Goal: Task Accomplishment & Management: Manage account settings

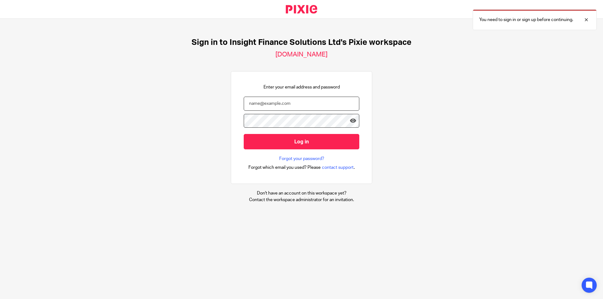
type input "[PERSON_NAME][EMAIL_ADDRESS][DOMAIN_NAME]"
click at [269, 145] on input "Log in" at bounding box center [302, 141] width 116 height 15
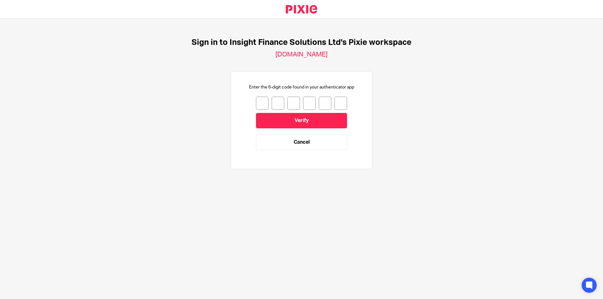
click at [256, 101] on input "number" at bounding box center [262, 103] width 13 height 13
type input "3"
type input "0"
type input "3"
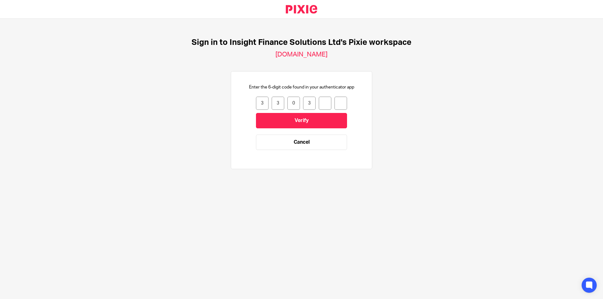
type input "6"
click at [293, 126] on input "Verify" at bounding box center [301, 120] width 91 height 15
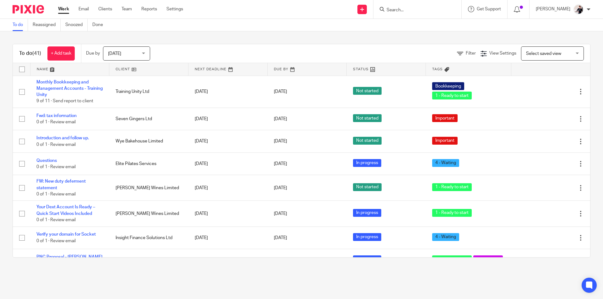
click at [123, 69] on link at bounding box center [148, 69] width 79 height 13
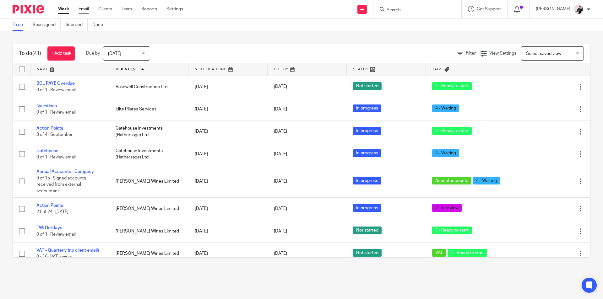
click at [85, 11] on link "Email" at bounding box center [84, 9] width 10 height 6
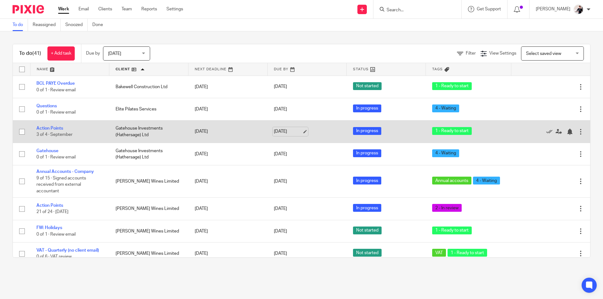
click at [284, 131] on link "[DATE]" at bounding box center [288, 131] width 28 height 7
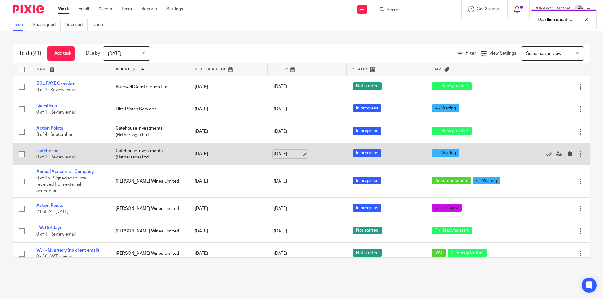
click at [280, 155] on link "[DATE]" at bounding box center [288, 154] width 28 height 7
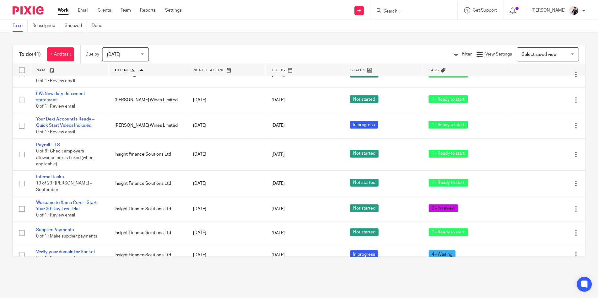
scroll to position [314, 0]
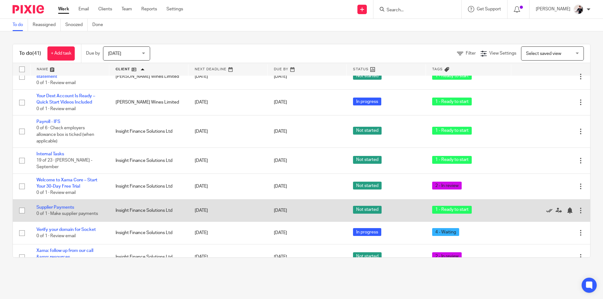
click at [546, 208] on link at bounding box center [550, 211] width 9 height 6
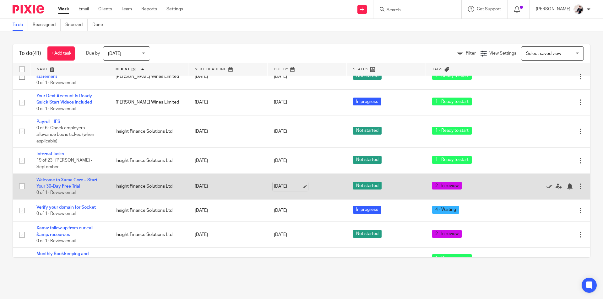
click at [288, 183] on link "[DATE]" at bounding box center [288, 186] width 28 height 7
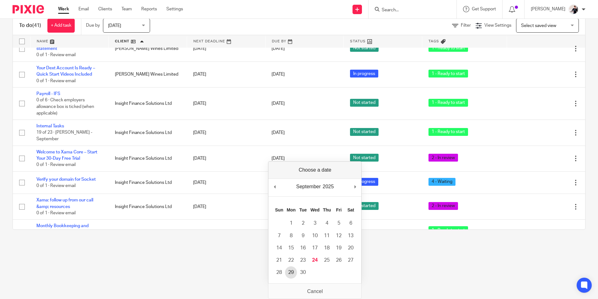
scroll to position [0, 0]
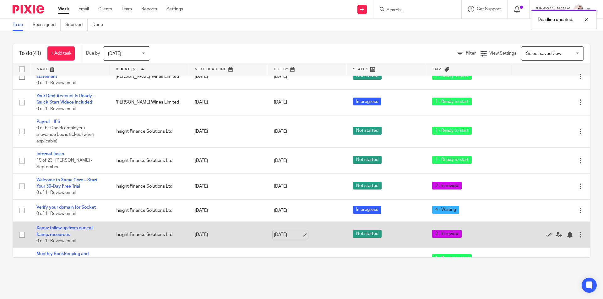
click at [284, 233] on link "[DATE]" at bounding box center [288, 235] width 28 height 7
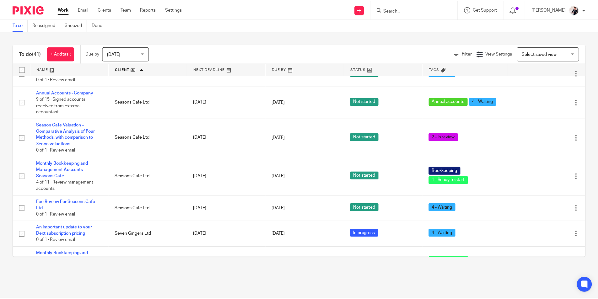
scroll to position [597, 0]
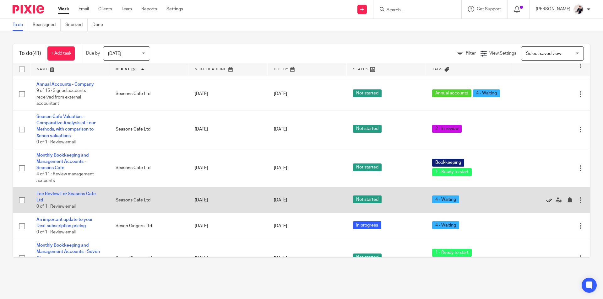
click at [546, 197] on icon at bounding box center [549, 200] width 6 height 6
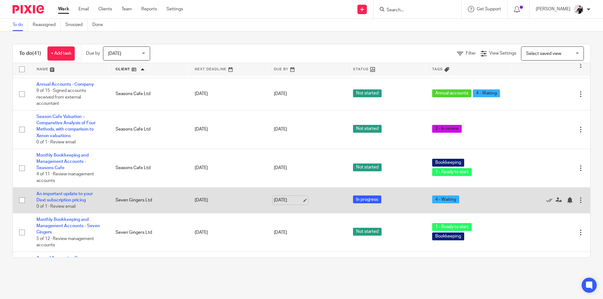
click at [293, 198] on link "[DATE]" at bounding box center [288, 200] width 28 height 7
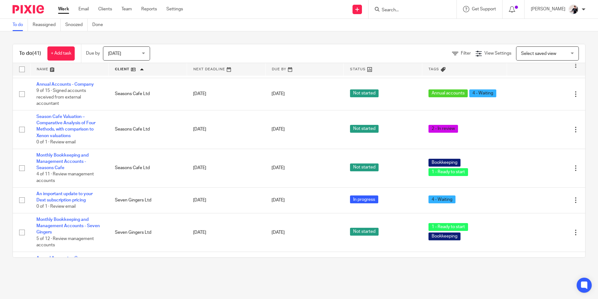
scroll to position [0, 0]
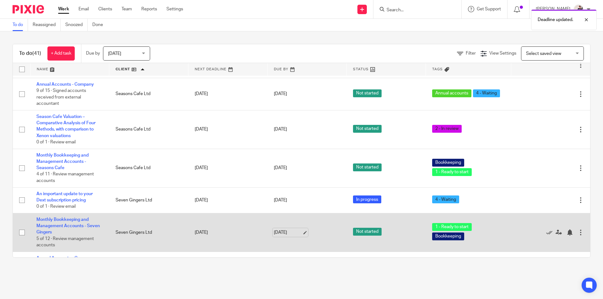
click at [294, 230] on link "[DATE]" at bounding box center [288, 233] width 28 height 7
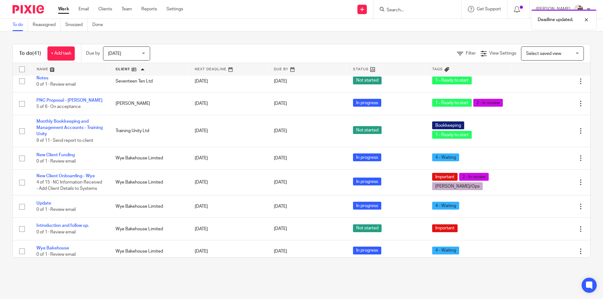
scroll to position [867, 0]
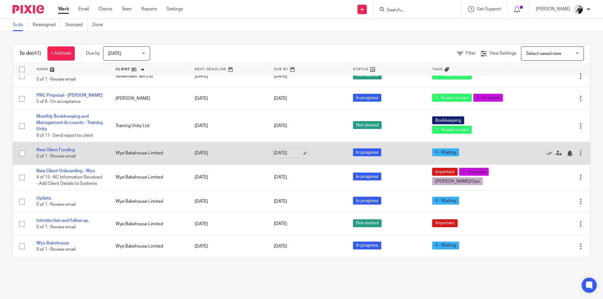
click at [289, 150] on link "[DATE]" at bounding box center [288, 153] width 28 height 7
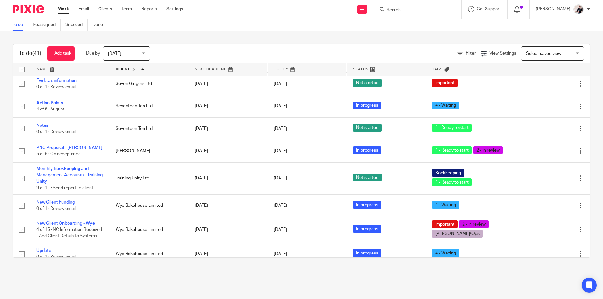
scroll to position [804, 0]
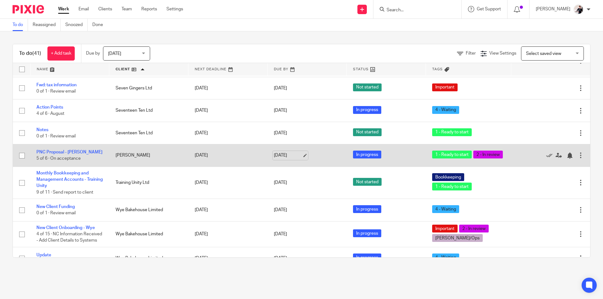
click at [285, 156] on link "[DATE]" at bounding box center [288, 155] width 28 height 7
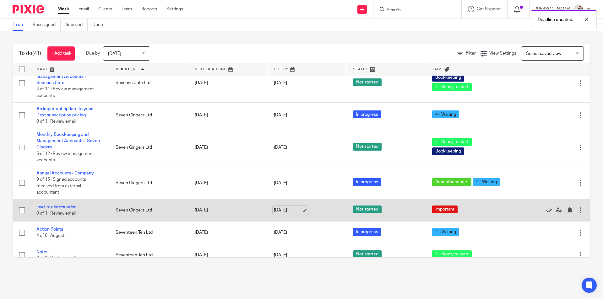
scroll to position [679, 0]
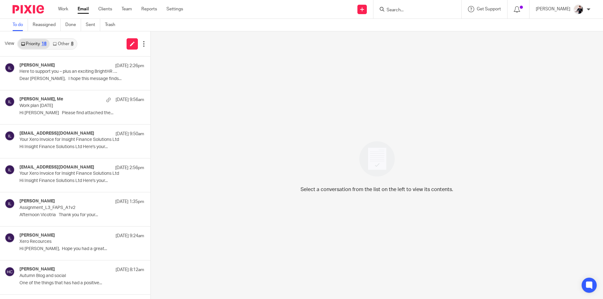
click at [65, 43] on link "Other 8" at bounding box center [63, 44] width 27 height 10
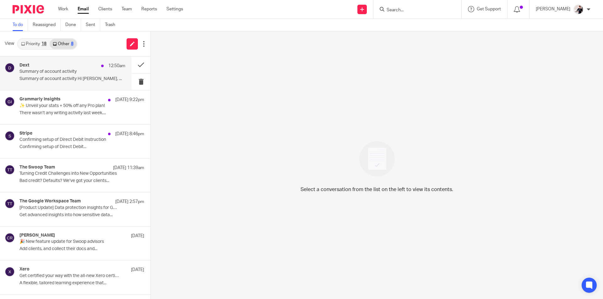
click at [64, 79] on p "Summary of account activity Hi Helen, ..." at bounding box center [72, 78] width 106 height 5
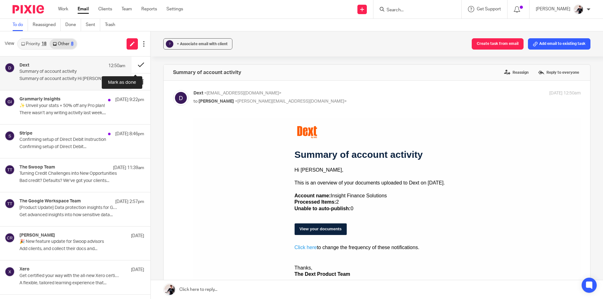
click at [134, 66] on button at bounding box center [141, 65] width 19 height 17
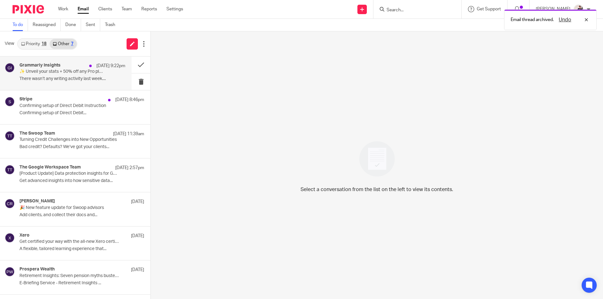
click at [81, 77] on p "There wasn’t any writing activity last week...." at bounding box center [72, 78] width 106 height 5
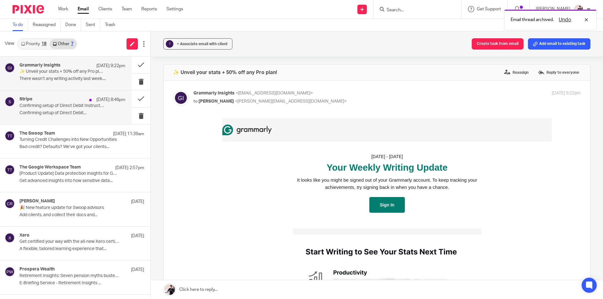
click at [62, 101] on div "Stripe 23 Sep 8:46pm" at bounding box center [72, 100] width 106 height 6
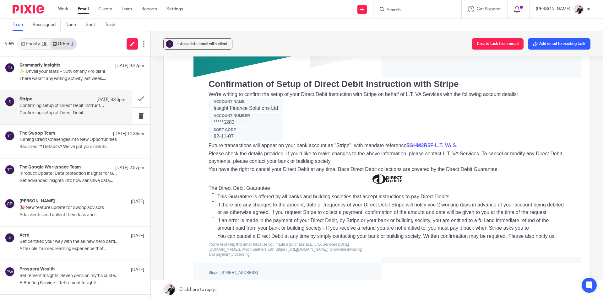
scroll to position [126, 0]
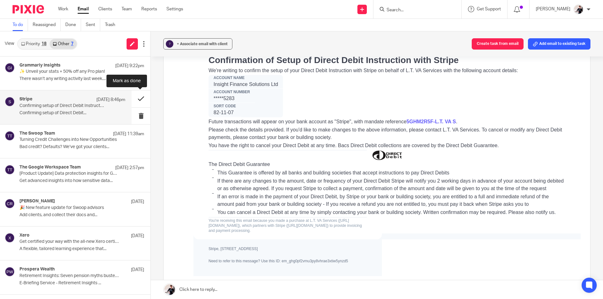
click at [144, 102] on button at bounding box center [141, 98] width 19 height 17
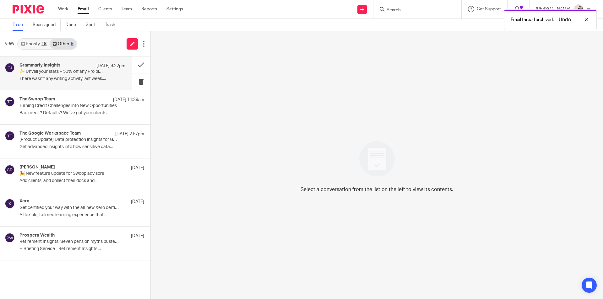
click at [91, 77] on p "There wasn’t any writing activity last week...." at bounding box center [72, 78] width 106 height 5
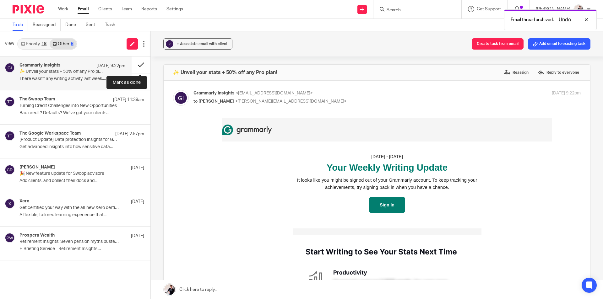
scroll to position [0, 0]
click at [141, 68] on button at bounding box center [141, 65] width 19 height 17
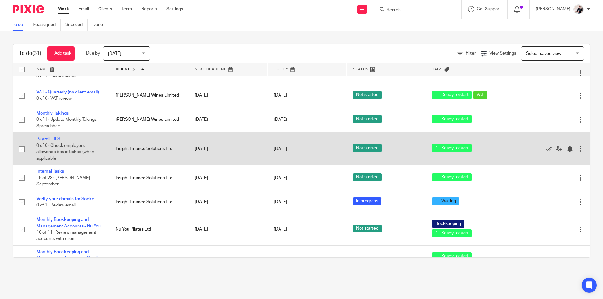
scroll to position [283, 0]
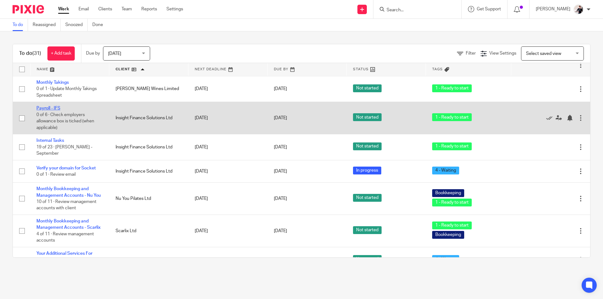
click at [59, 110] on link "Payroll - IFS" at bounding box center [48, 108] width 24 height 4
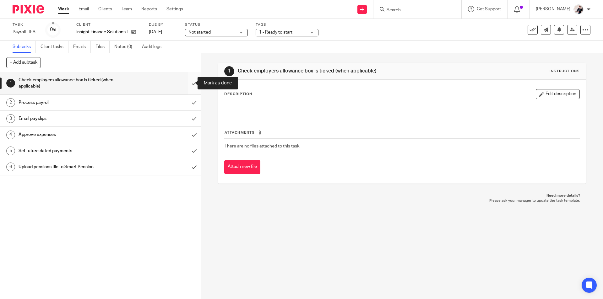
click at [189, 85] on input "submit" at bounding box center [100, 83] width 201 height 22
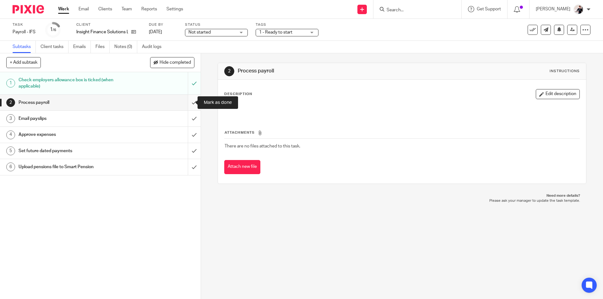
click at [185, 101] on input "submit" at bounding box center [100, 103] width 201 height 16
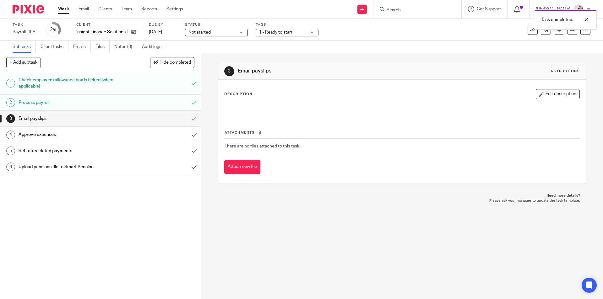
click at [187, 115] on input "submit" at bounding box center [100, 119] width 201 height 16
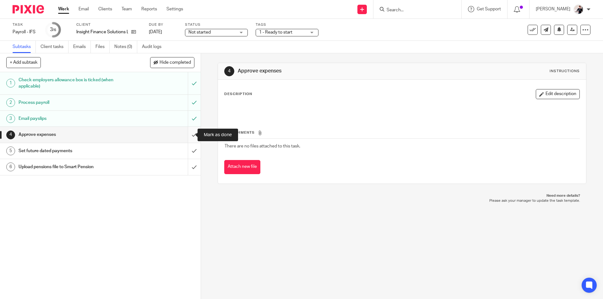
click at [188, 137] on input "submit" at bounding box center [100, 135] width 201 height 16
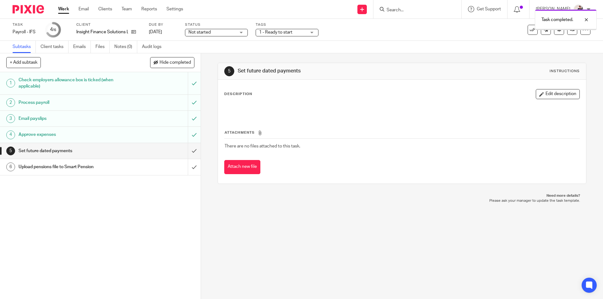
click at [188, 152] on input "submit" at bounding box center [100, 151] width 201 height 16
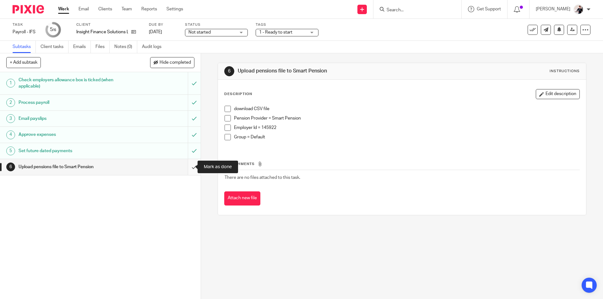
click at [187, 166] on input "submit" at bounding box center [100, 167] width 201 height 16
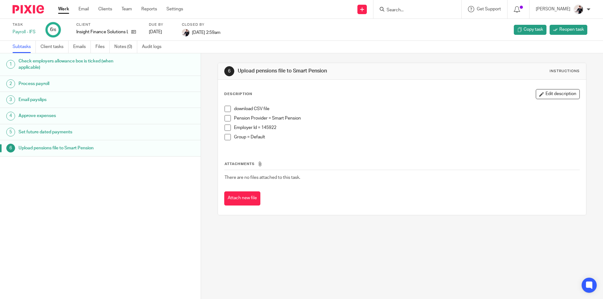
click at [63, 8] on link "Work" at bounding box center [63, 9] width 11 height 6
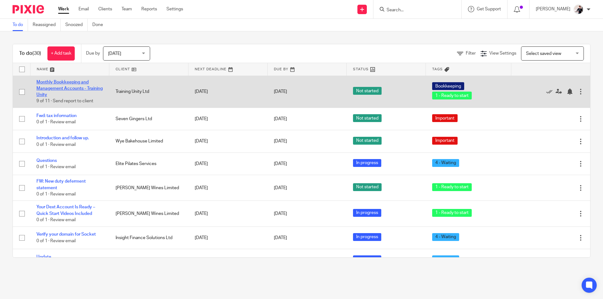
click at [76, 80] on link "Monthly Bookkeeping and Management Accounts - Training Unity" at bounding box center [69, 88] width 66 height 17
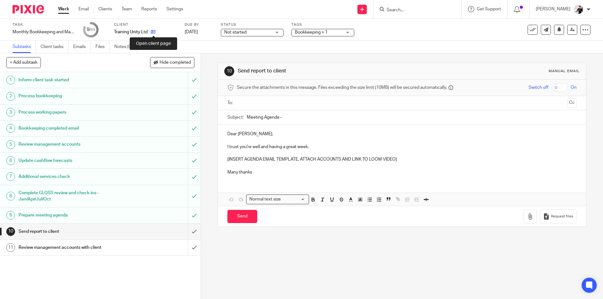
click at [155, 32] on icon at bounding box center [153, 32] width 5 height 5
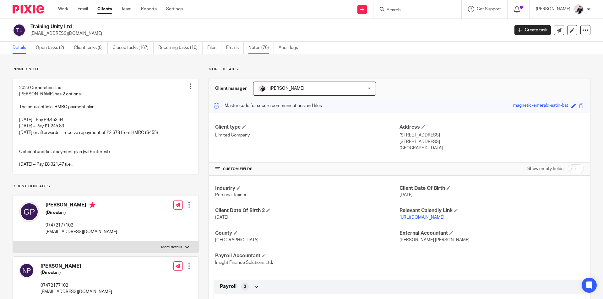
click at [266, 50] on link "Notes (76)" at bounding box center [260, 48] width 25 height 12
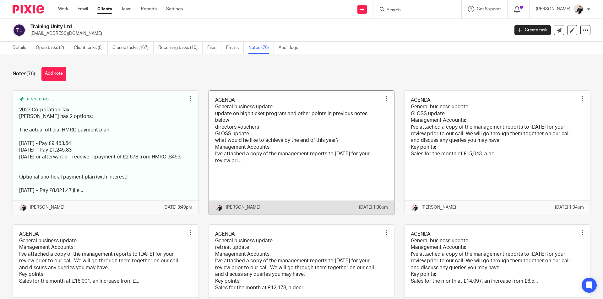
click at [267, 128] on link at bounding box center [302, 153] width 186 height 124
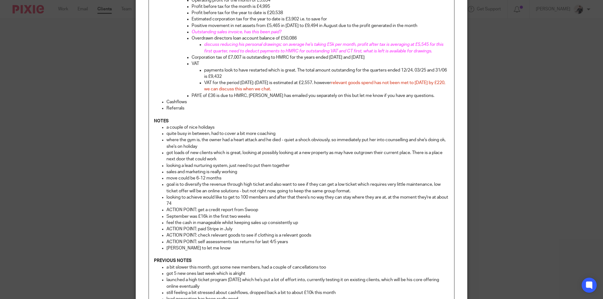
scroll to position [220, 0]
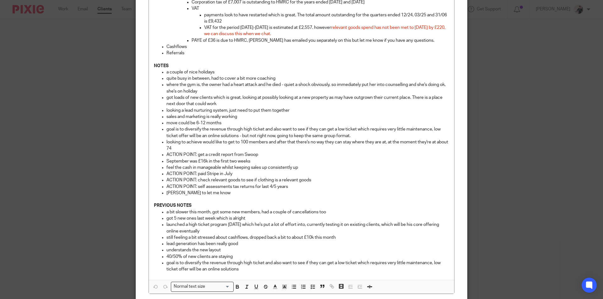
click at [241, 176] on p "ACTION POINT: paid Stripe in July" at bounding box center [307, 174] width 283 height 6
click at [314, 178] on p "ACTION POINT: check relevant goods to see if clothing is a relevant goods" at bounding box center [307, 180] width 283 height 6
click at [222, 197] on p at bounding box center [301, 199] width 295 height 6
click at [222, 194] on p "Greg to let me know" at bounding box center [307, 193] width 283 height 6
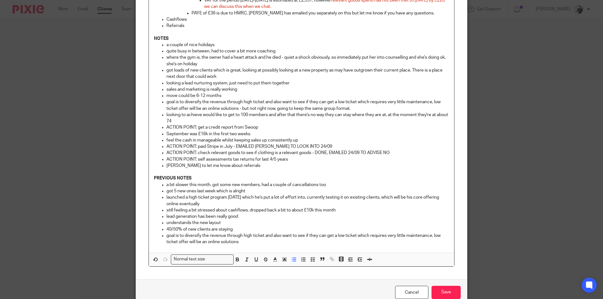
scroll to position [279, 0]
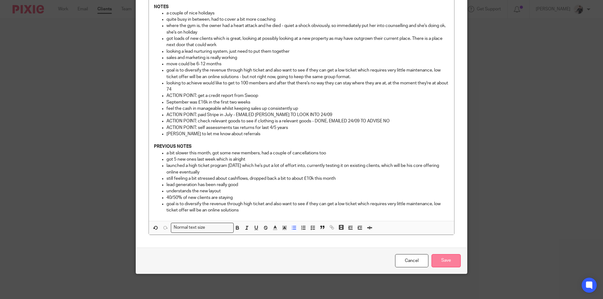
click at [450, 259] on input "Save" at bounding box center [446, 261] width 29 height 14
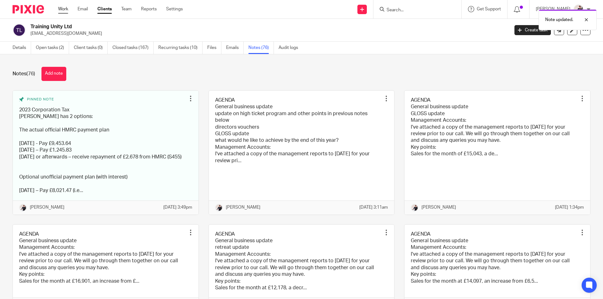
click at [63, 11] on link "Work" at bounding box center [63, 9] width 10 height 6
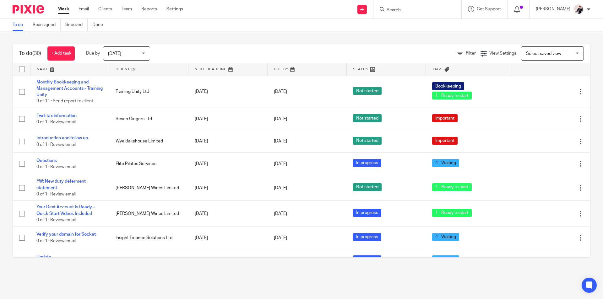
click at [125, 68] on link at bounding box center [148, 69] width 79 height 13
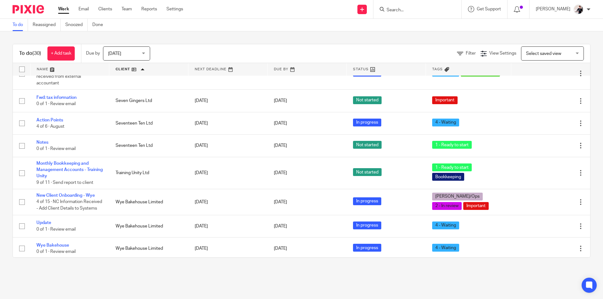
scroll to position [626, 0]
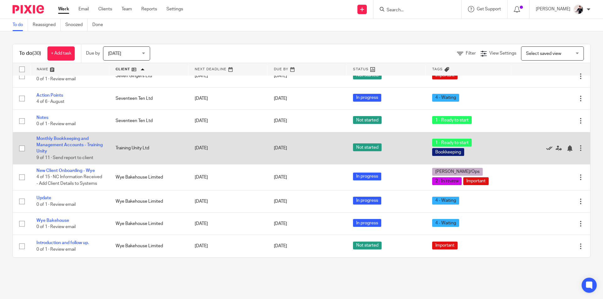
click at [546, 145] on icon at bounding box center [549, 148] width 6 height 6
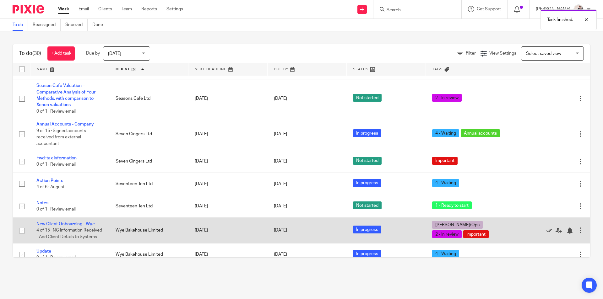
scroll to position [531, 0]
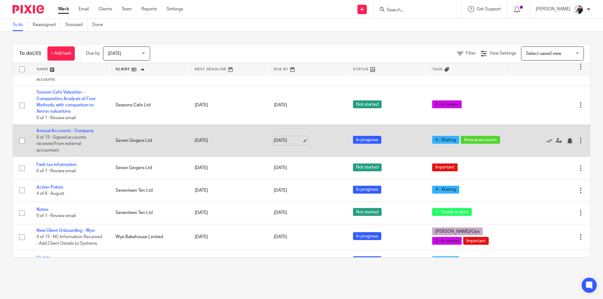
click at [280, 138] on link "[DATE]" at bounding box center [288, 141] width 28 height 7
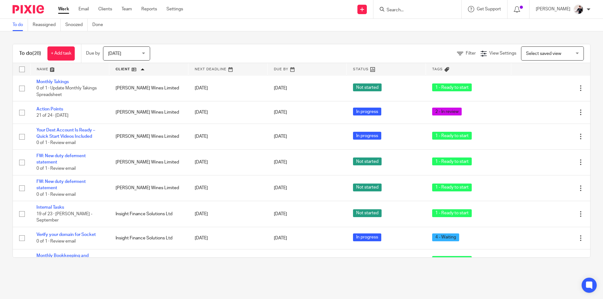
scroll to position [220, 0]
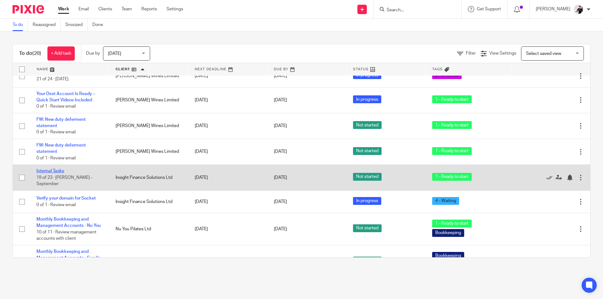
click at [56, 172] on link "Internal Tasks" at bounding box center [50, 171] width 28 height 4
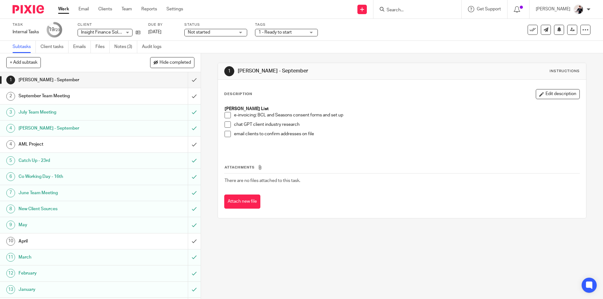
click at [93, 96] on h1 "September Team Meeting" at bounding box center [73, 95] width 109 height 9
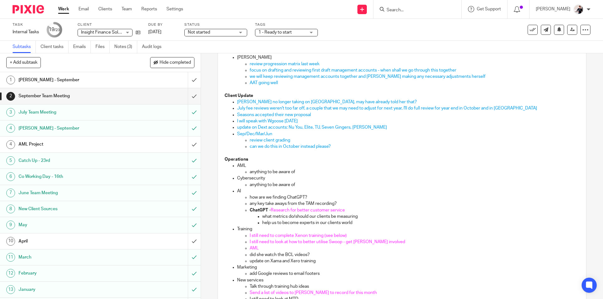
scroll to position [188, 0]
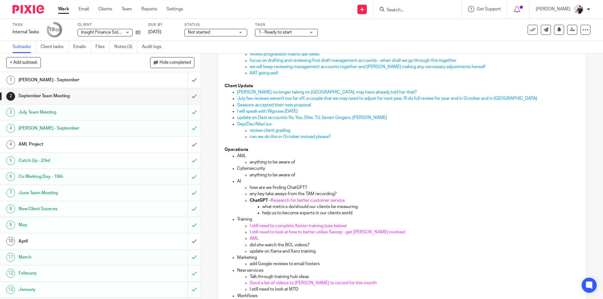
click at [92, 80] on h1 "[PERSON_NAME] - September" at bounding box center [73, 79] width 109 height 9
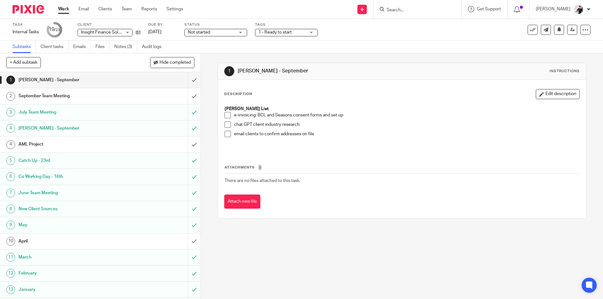
click at [91, 92] on h1 "September Team Meeting" at bounding box center [73, 95] width 109 height 9
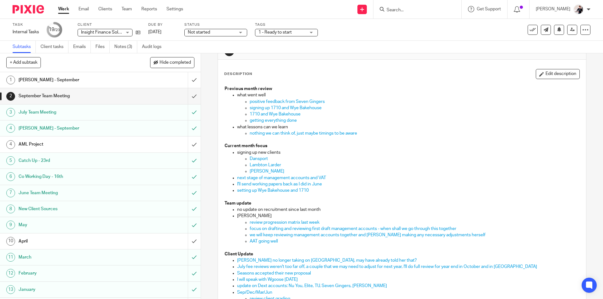
scroll to position [31, 0]
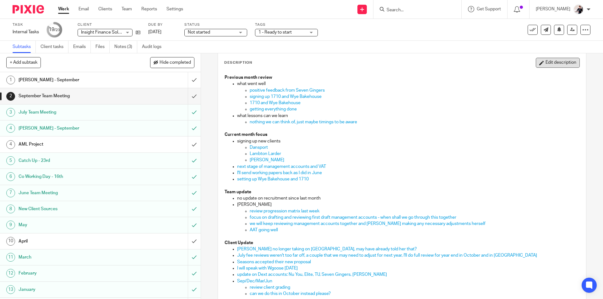
click at [561, 64] on button "Edit description" at bounding box center [558, 63] width 44 height 10
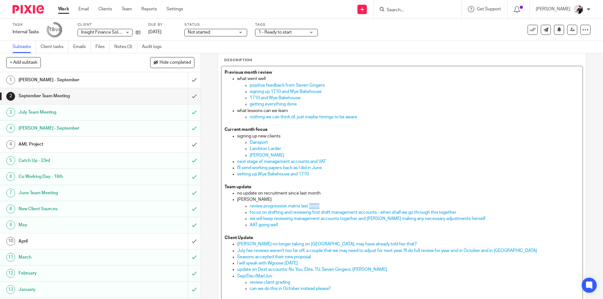
drag, startPoint x: 335, startPoint y: 206, endPoint x: 308, endPoint y: 205, distance: 27.0
click at [308, 205] on p "review progression matrix last week" at bounding box center [415, 206] width 330 height 6
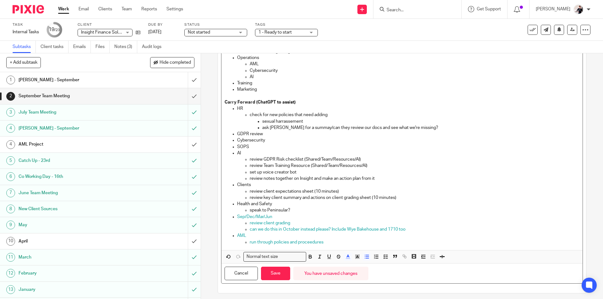
scroll to position [670, 0]
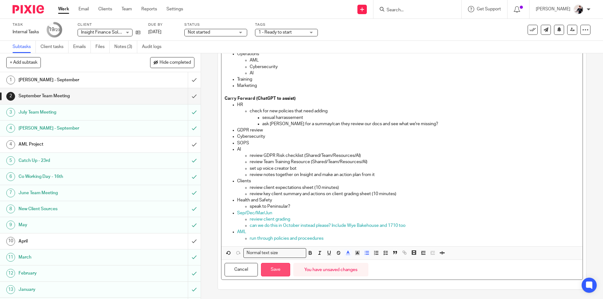
click at [284, 269] on button "Save" at bounding box center [275, 270] width 29 height 14
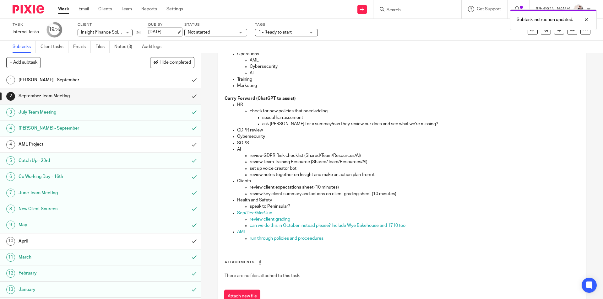
click at [169, 31] on link "24 Sep 2025" at bounding box center [162, 32] width 28 height 7
click at [63, 9] on link "Work" at bounding box center [63, 9] width 11 height 6
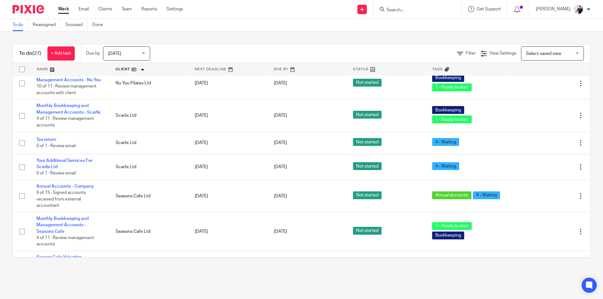
scroll to position [346, 0]
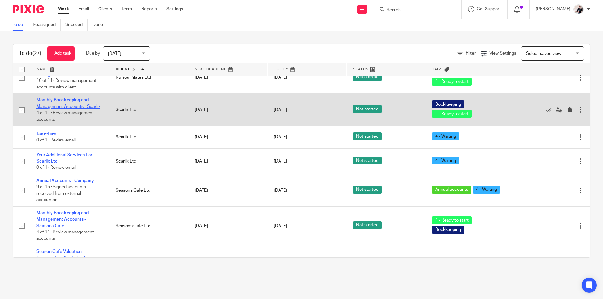
click at [71, 105] on link "Monthly Bookkeeping and Management Accounts - Scarlix" at bounding box center [68, 103] width 64 height 11
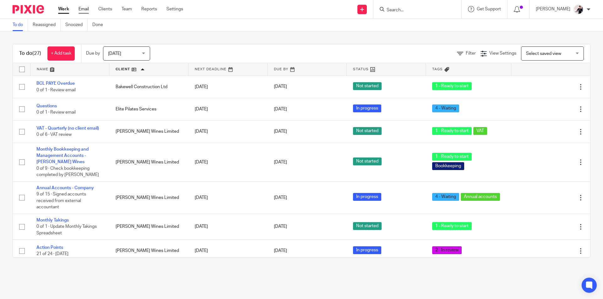
click at [81, 9] on link "Email" at bounding box center [84, 9] width 10 height 6
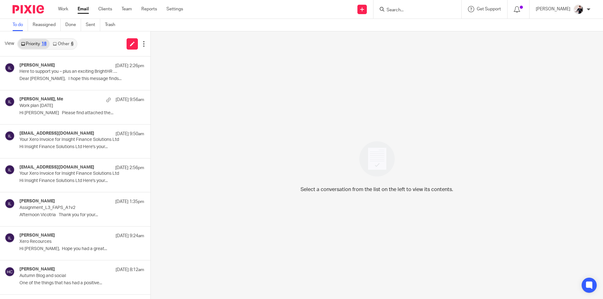
click at [69, 41] on link "Other 6" at bounding box center [63, 44] width 27 height 10
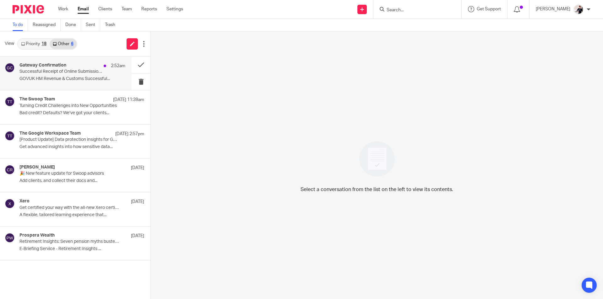
click at [52, 72] on p "Successful Receipt of Online Submission for Reference 120/FE30159" at bounding box center [61, 71] width 85 height 5
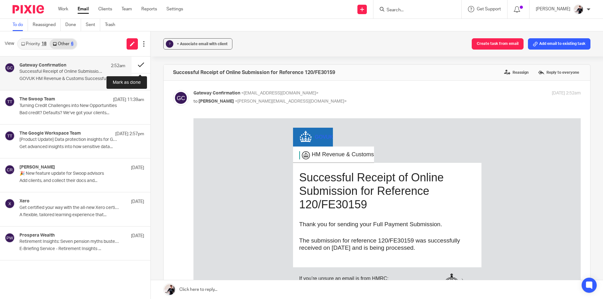
click at [140, 68] on button at bounding box center [141, 65] width 19 height 17
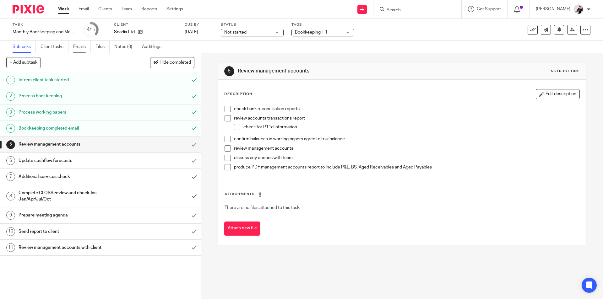
click at [78, 50] on link "Emails" at bounding box center [82, 47] width 18 height 12
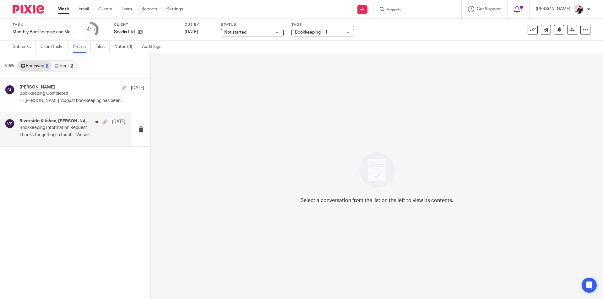
click at [68, 134] on p "Thanks for getting in touch. We will..." at bounding box center [72, 135] width 106 height 5
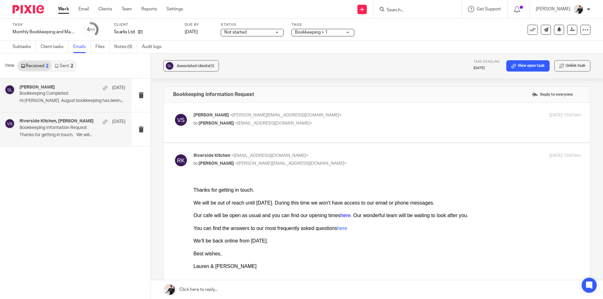
click at [67, 89] on div "Vicki Sanders 11 Sep" at bounding box center [72, 88] width 106 height 6
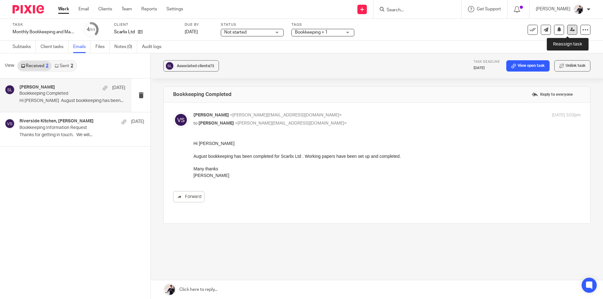
click at [570, 29] on icon at bounding box center [572, 29] width 5 height 5
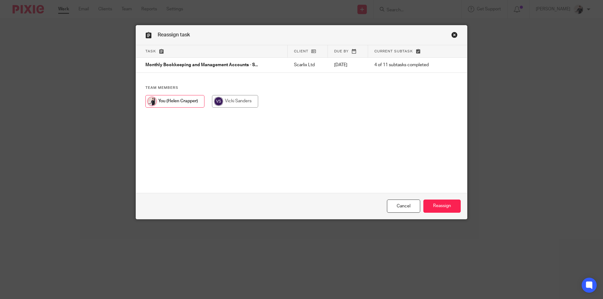
click at [235, 98] on input "radio" at bounding box center [235, 101] width 46 height 13
radio input "true"
click at [448, 209] on input "Reassign" at bounding box center [441, 207] width 37 height 14
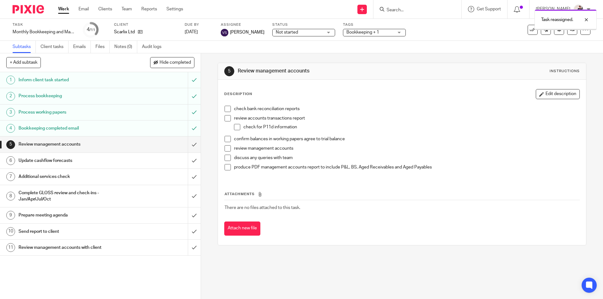
click at [65, 10] on link "Work" at bounding box center [63, 9] width 11 height 6
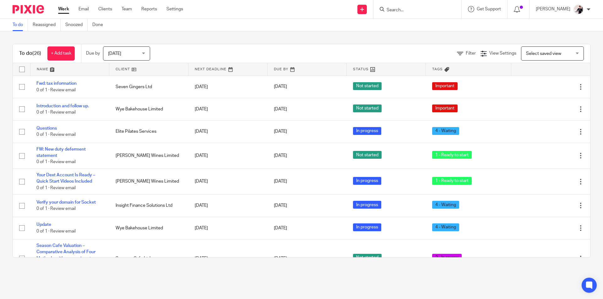
click at [128, 68] on link at bounding box center [148, 69] width 79 height 13
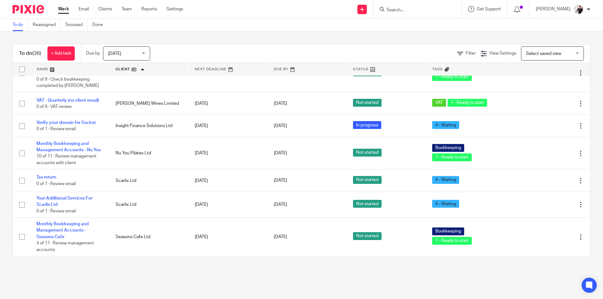
scroll to position [283, 0]
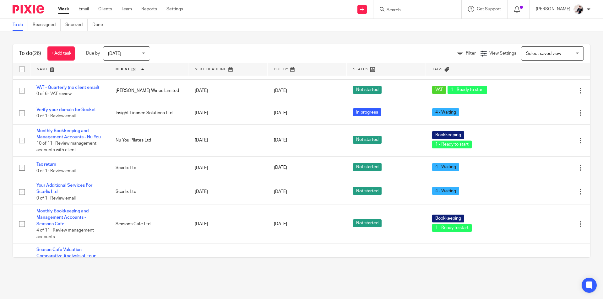
click at [404, 11] on input "Search" at bounding box center [414, 11] width 57 height 6
type input "scarlix"
click at [433, 30] on link at bounding box center [438, 29] width 106 height 19
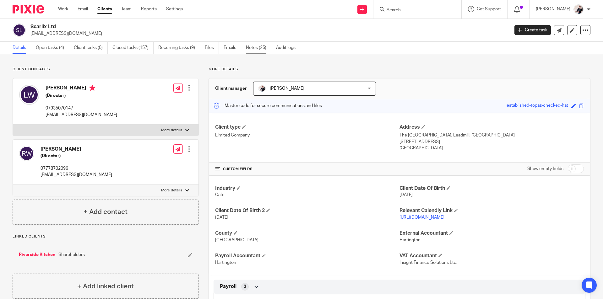
click at [255, 47] on link "Notes (25)" at bounding box center [258, 48] width 25 height 12
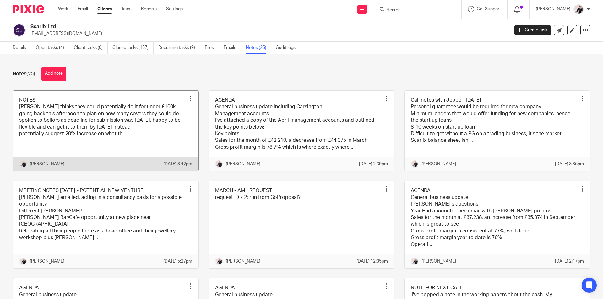
click at [120, 114] on link at bounding box center [106, 131] width 186 height 81
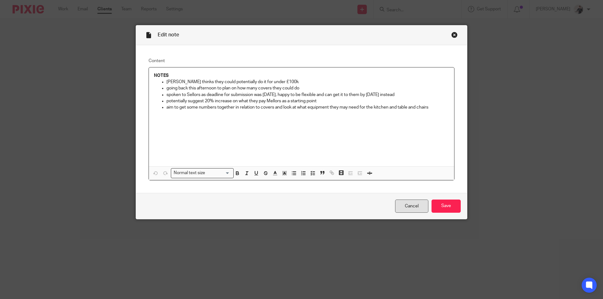
click at [416, 205] on link "Cancel" at bounding box center [411, 207] width 33 height 14
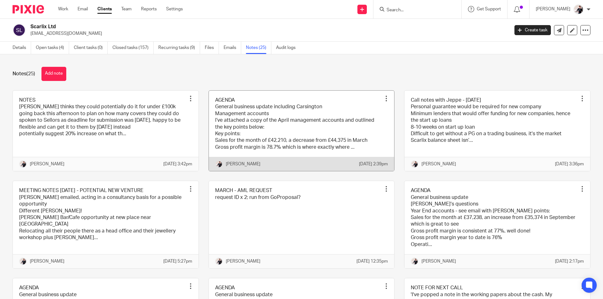
click at [283, 152] on link at bounding box center [302, 131] width 186 height 81
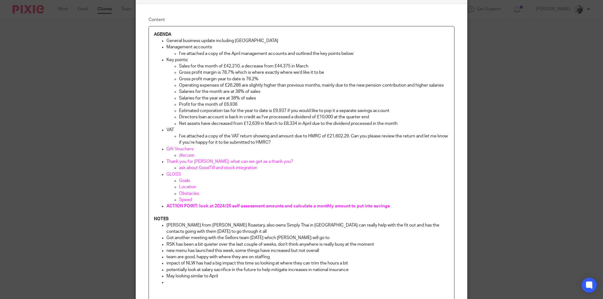
scroll to position [120, 0]
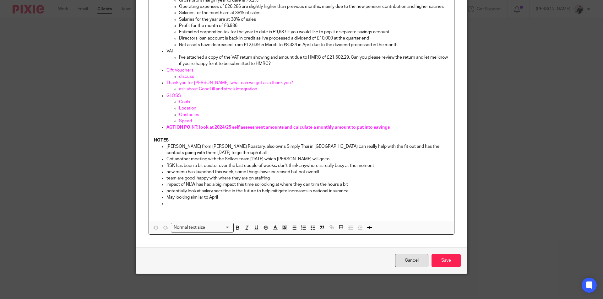
click at [405, 259] on link "Cancel" at bounding box center [411, 261] width 33 height 14
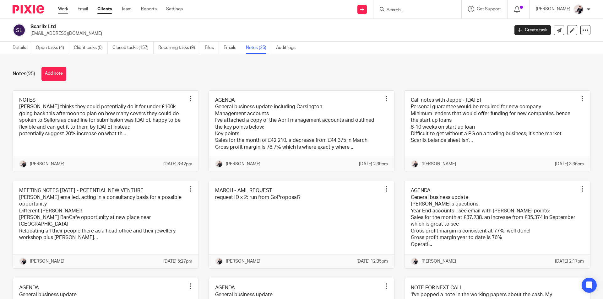
click at [64, 10] on link "Work" at bounding box center [63, 9] width 10 height 6
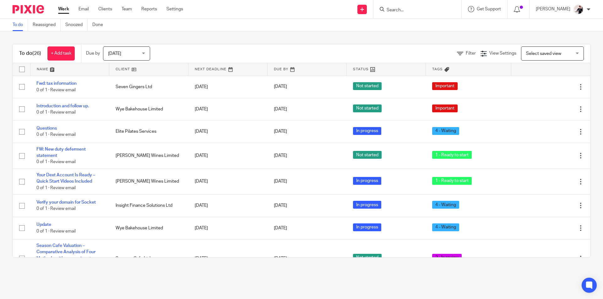
click at [123, 68] on link at bounding box center [148, 69] width 79 height 13
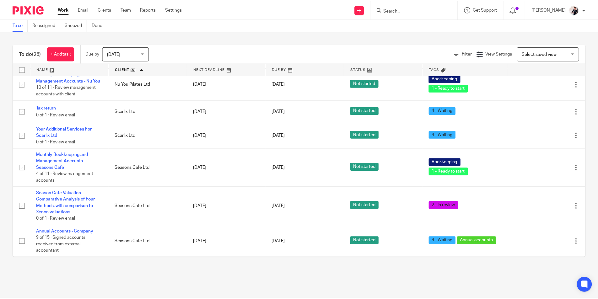
scroll to position [377, 0]
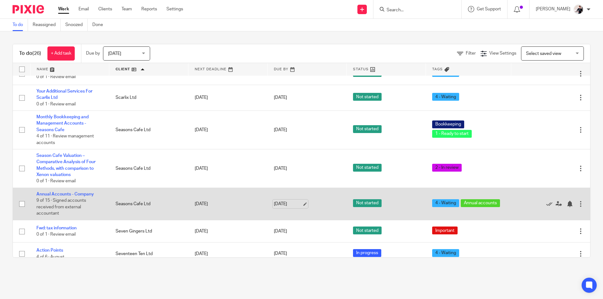
click at [287, 205] on link "[DATE]" at bounding box center [288, 204] width 28 height 7
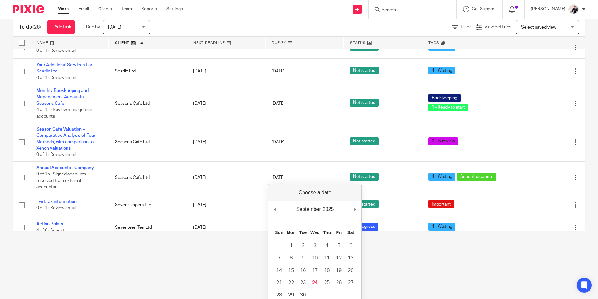
scroll to position [49, 0]
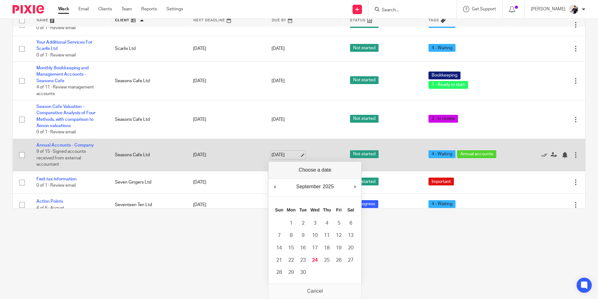
click at [291, 155] on link "24 Sep 2025" at bounding box center [286, 155] width 28 height 7
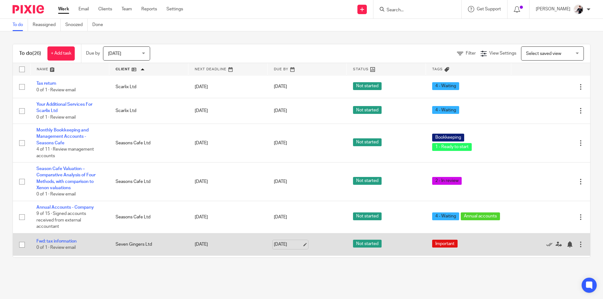
scroll to position [350, 0]
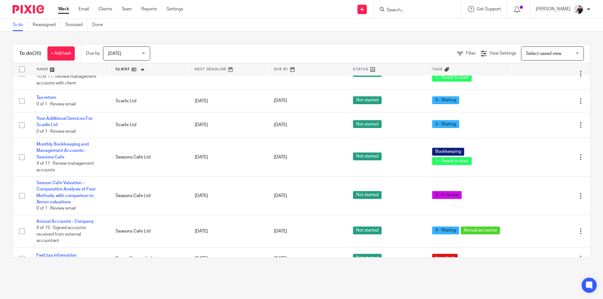
drag, startPoint x: 180, startPoint y: 9, endPoint x: 192, endPoint y: 12, distance: 12.3
click at [180, 9] on link "Settings" at bounding box center [174, 9] width 17 height 6
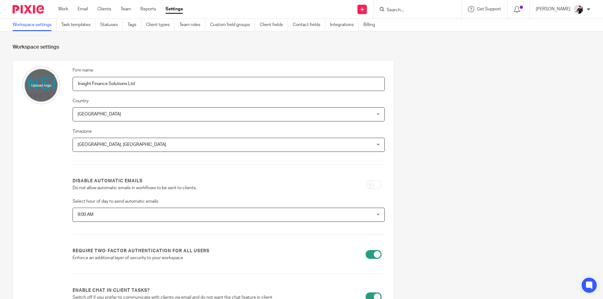
click at [409, 11] on input "Search" at bounding box center [414, 11] width 57 height 6
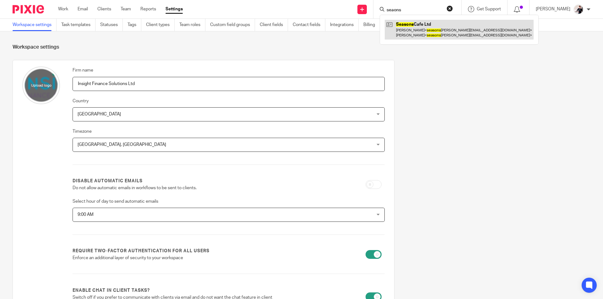
type input "seaons"
click at [426, 27] on link at bounding box center [459, 29] width 149 height 19
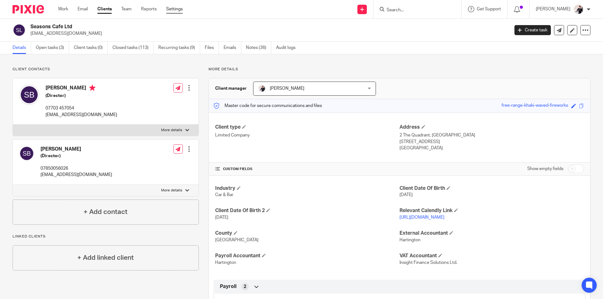
click at [175, 10] on link "Settings" at bounding box center [174, 9] width 17 height 6
click at [175, 9] on link "Settings" at bounding box center [174, 9] width 17 height 6
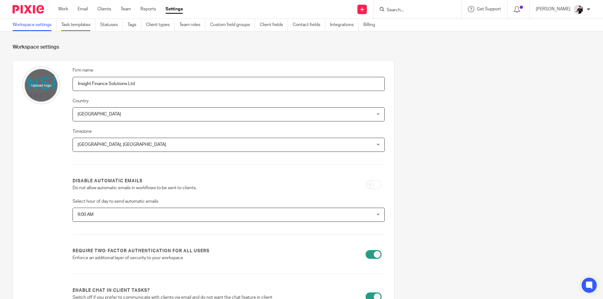
click at [89, 28] on link "Task templates" at bounding box center [78, 25] width 34 height 12
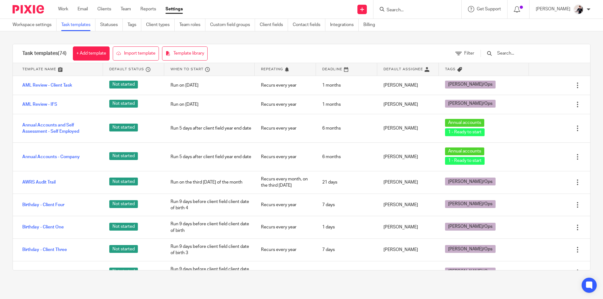
click at [521, 53] on input "text" at bounding box center [533, 53] width 73 height 7
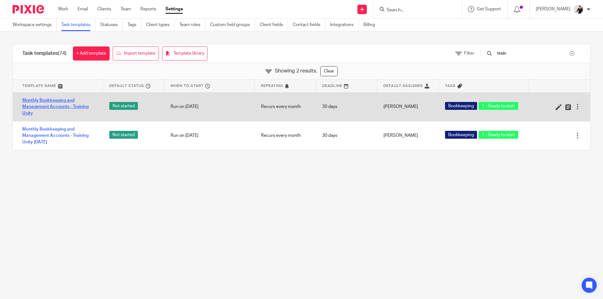
type input "train"
click at [83, 107] on link "Monthly Bookkeeping and Management Accounts - Training Unity" at bounding box center [59, 106] width 74 height 19
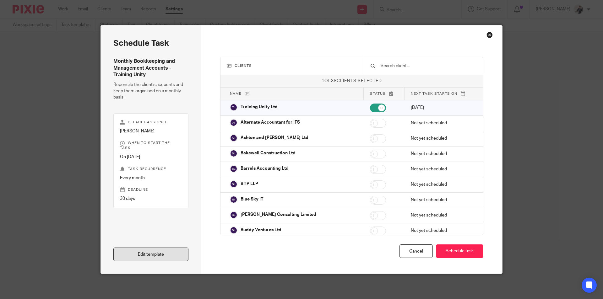
click at [180, 256] on link "Edit template" at bounding box center [150, 255] width 75 height 14
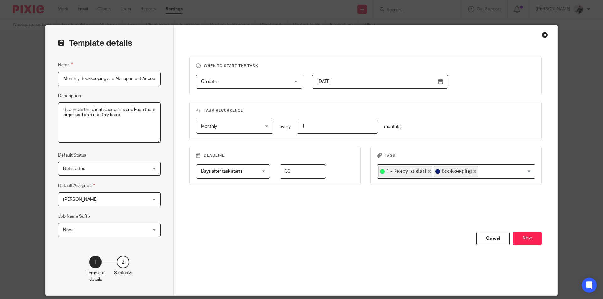
scroll to position [0, 37]
click at [524, 235] on button "Next" at bounding box center [527, 239] width 29 height 14
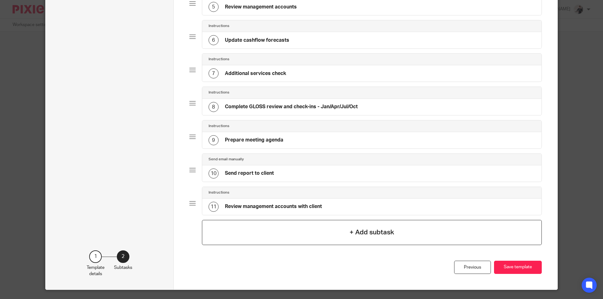
scroll to position [220, 0]
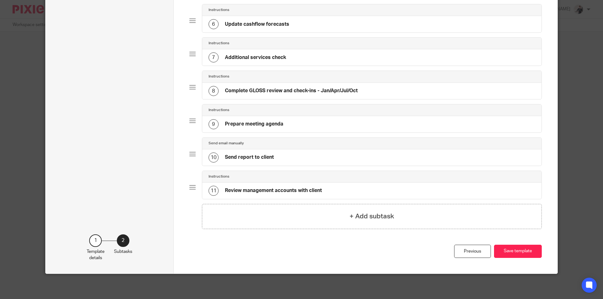
click at [234, 123] on h4 "Prepare meeting agenda" at bounding box center [254, 124] width 58 height 7
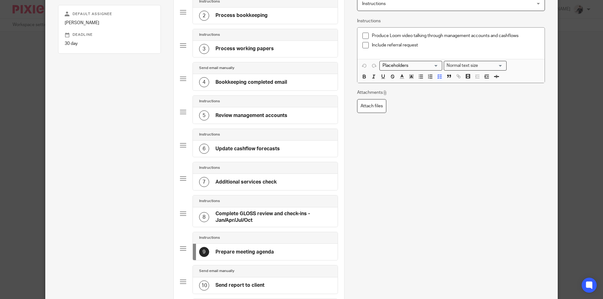
scroll to position [210, 0]
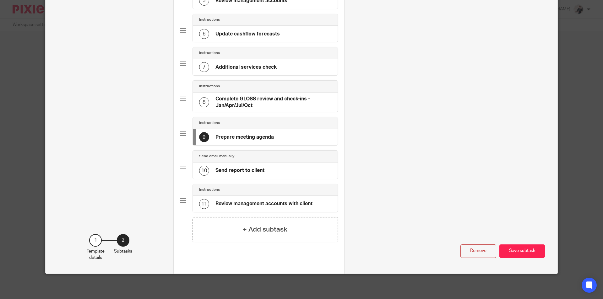
click at [254, 170] on h4 "Send report to client" at bounding box center [239, 170] width 49 height 7
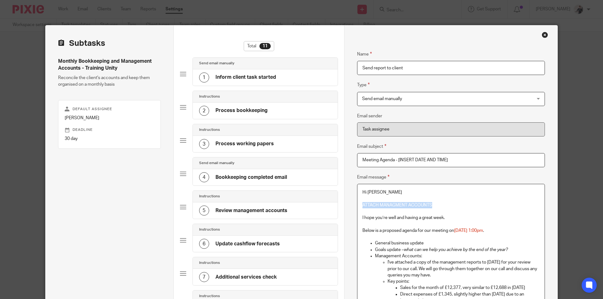
drag, startPoint x: 436, startPoint y: 204, endPoint x: 355, endPoint y: 208, distance: 81.1
copy span "ATTACH MANAGMENT ACCOUNTS"
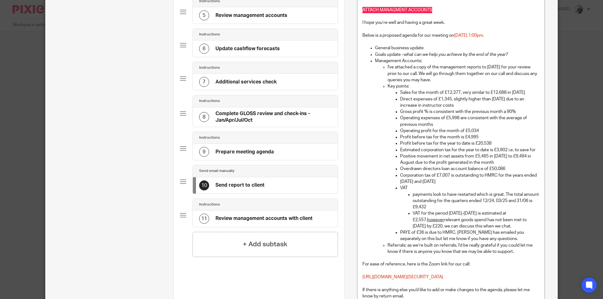
scroll to position [333, 0]
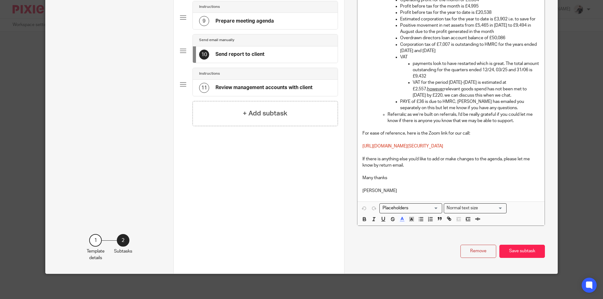
drag, startPoint x: 525, startPoint y: 250, endPoint x: 531, endPoint y: 251, distance: 6.7
click at [525, 250] on button "Save subtask" at bounding box center [522, 252] width 46 height 14
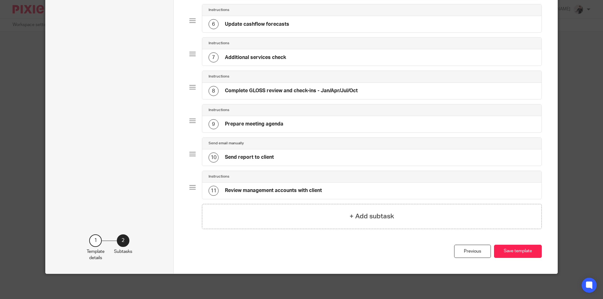
scroll to position [220, 0]
click at [522, 250] on button "Save template" at bounding box center [518, 252] width 48 height 14
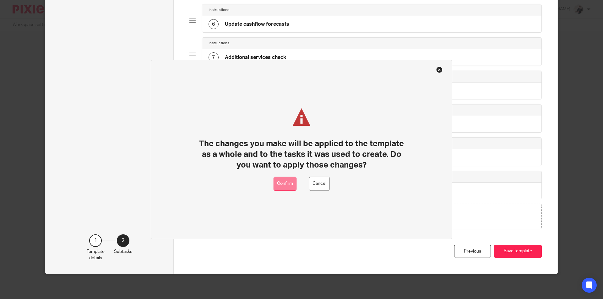
click at [286, 187] on button "Confirm" at bounding box center [285, 184] width 23 height 14
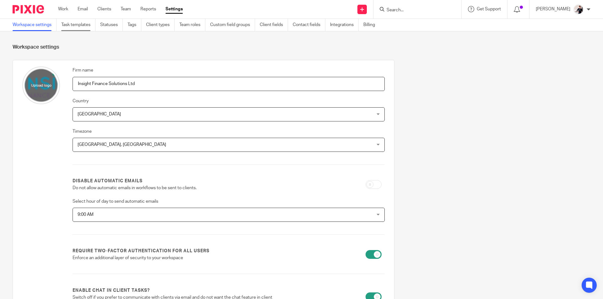
click at [94, 25] on link "Task templates" at bounding box center [78, 25] width 34 height 12
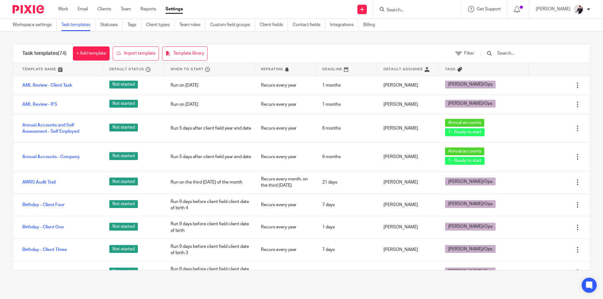
click at [521, 51] on input "text" at bounding box center [533, 53] width 73 height 7
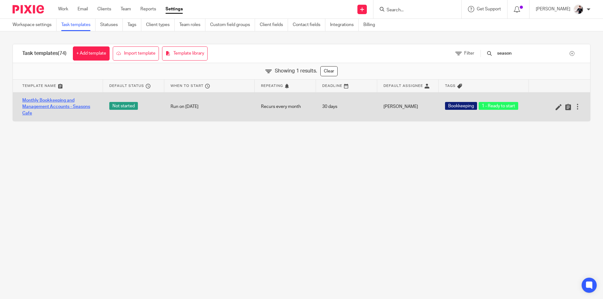
type input "season"
click at [89, 109] on link "Monthly Bookkeeping and Management Accounts - Seasons Cafe" at bounding box center [59, 106] width 74 height 19
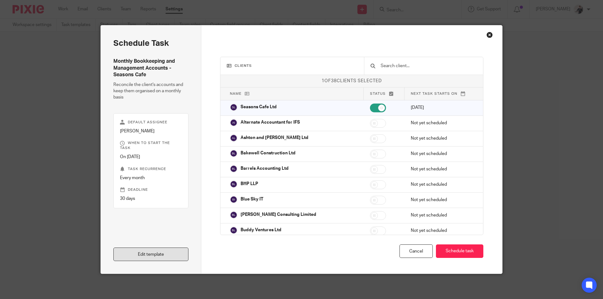
click at [144, 254] on link "Edit template" at bounding box center [150, 255] width 75 height 14
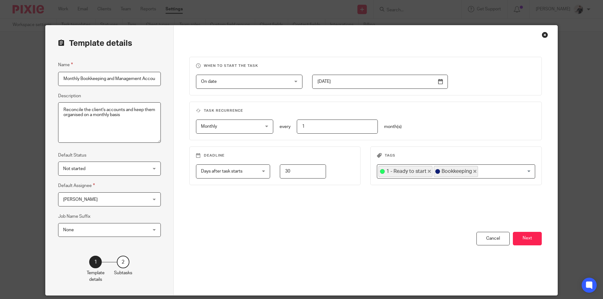
scroll to position [0, 37]
click at [532, 238] on button "Next" at bounding box center [527, 239] width 29 height 14
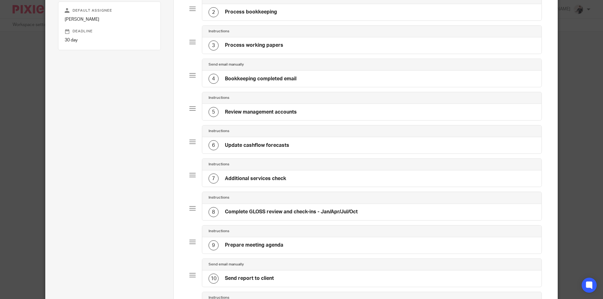
scroll to position [220, 0]
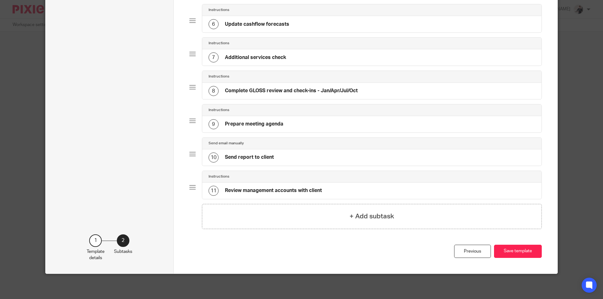
click at [315, 157] on div "10 Send report to client" at bounding box center [372, 158] width 340 height 16
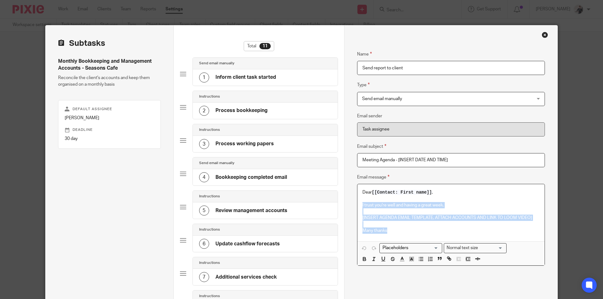
drag, startPoint x: 396, startPoint y: 232, endPoint x: 353, endPoint y: 200, distance: 53.3
click at [357, 204] on div "Dear [[Contact: First name]] , I trust you're well and having a great week. [IN…" at bounding box center [450, 212] width 187 height 57
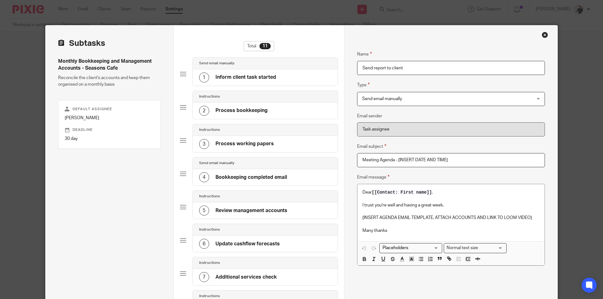
drag, startPoint x: 352, startPoint y: 197, endPoint x: 351, endPoint y: 193, distance: 4.5
click at [351, 193] on div "Name Inform client task started Type Send email manually Send email manually In…" at bounding box center [450, 254] width 213 height 459
click at [390, 232] on p "Many thanks" at bounding box center [451, 231] width 177 height 6
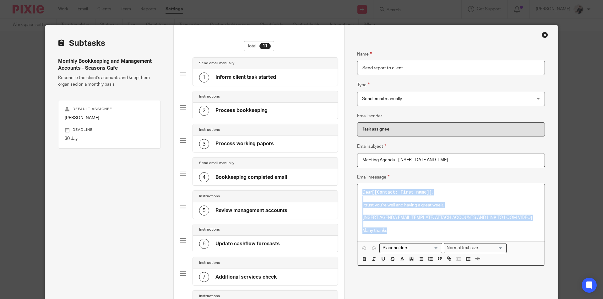
drag, startPoint x: 390, startPoint y: 229, endPoint x: 361, endPoint y: 191, distance: 47.9
click at [361, 191] on div "Dear [[Contact: First name]] , I trust you're well and having a great week. [IN…" at bounding box center [450, 212] width 187 height 57
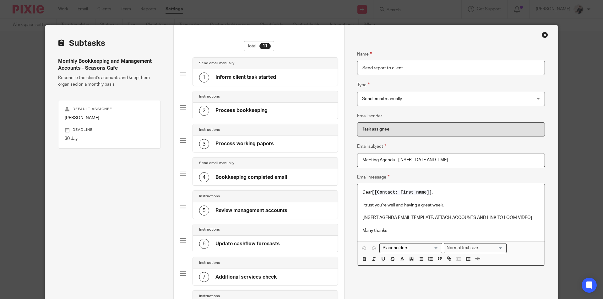
scroll to position [120, 0]
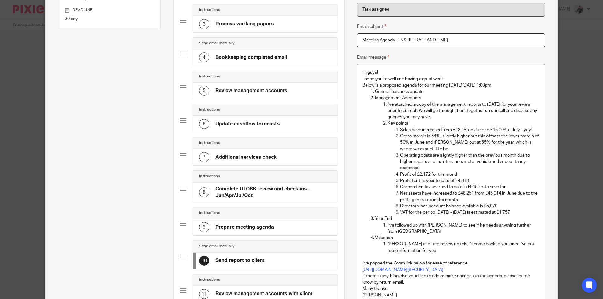
click at [395, 71] on p "Hi guys!" at bounding box center [451, 72] width 177 height 6
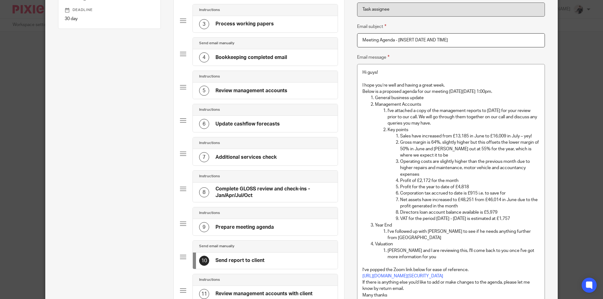
click at [426, 77] on p at bounding box center [451, 79] width 177 height 6
click at [425, 74] on p "Hi guys!" at bounding box center [451, 72] width 177 height 6
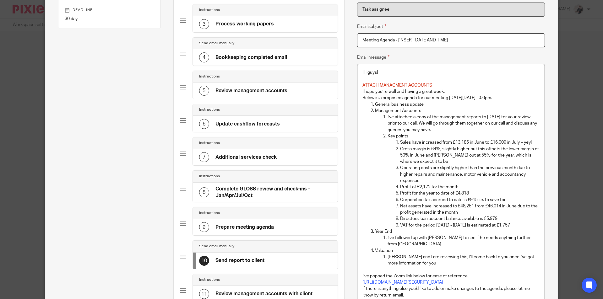
click at [443, 86] on p "ATTACH MANAGMENT ACCOUNTS" at bounding box center [451, 85] width 177 height 6
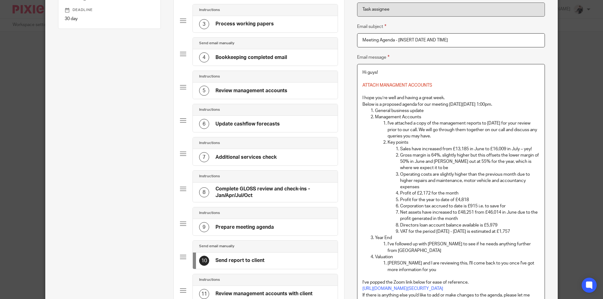
click at [449, 97] on p "I hope you’re well and having a great week." at bounding box center [451, 98] width 177 height 6
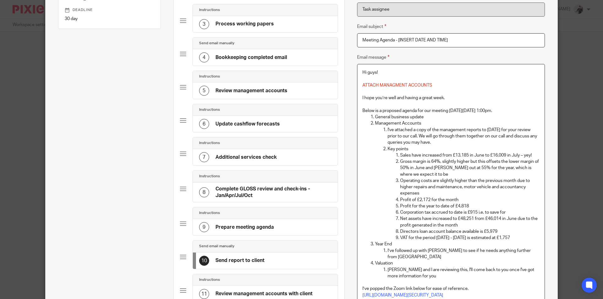
click at [521, 111] on p "Below is a proposed agenda for our meeting [DATE][DATE] 1:00pm." at bounding box center [451, 111] width 177 height 6
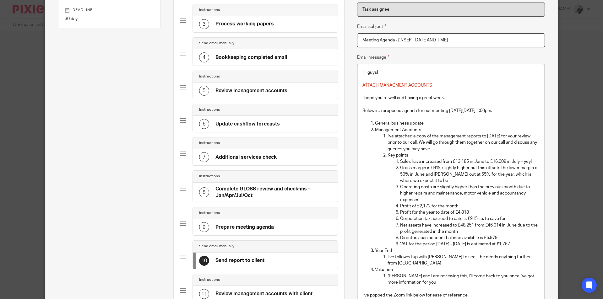
drag, startPoint x: 521, startPoint y: 111, endPoint x: 455, endPoint y: 112, distance: 66.0
click at [455, 112] on p "Below is a proposed agenda for our meeting [DATE][DATE] 1:00pm." at bounding box center [451, 111] width 177 height 6
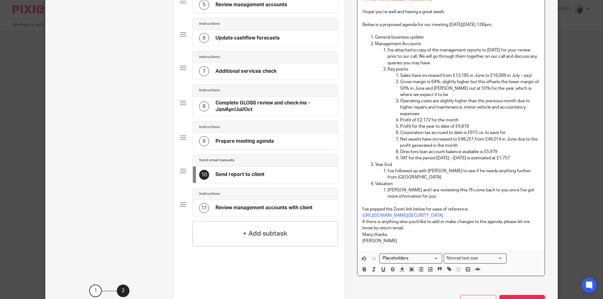
scroll to position [256, 0]
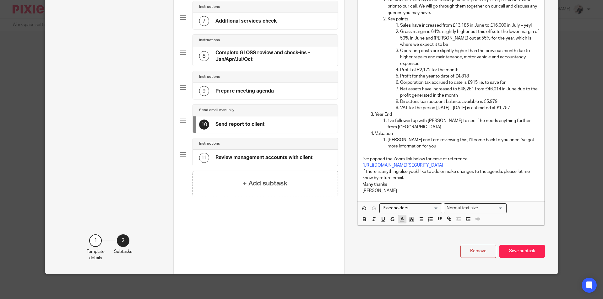
click at [403, 221] on button "button" at bounding box center [402, 219] width 8 height 8
click at [402, 234] on li "color:#D33115" at bounding box center [404, 234] width 5 height 5
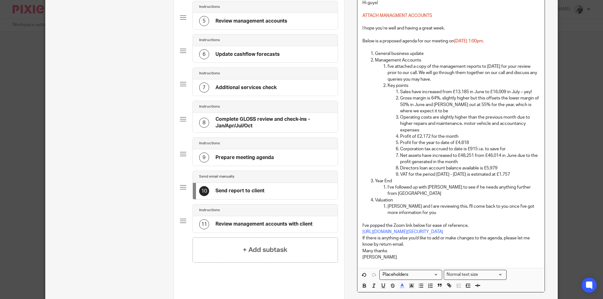
scroll to position [194, 0]
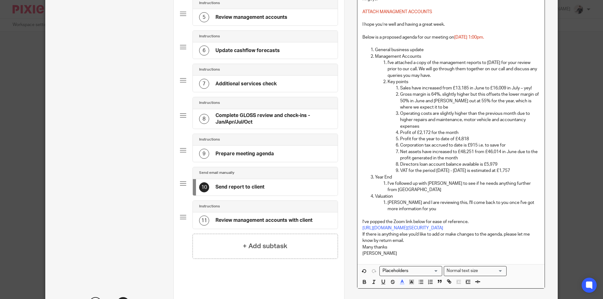
click at [474, 219] on p "I’ve popped the Zoom link below for ease of reference." at bounding box center [451, 222] width 177 height 6
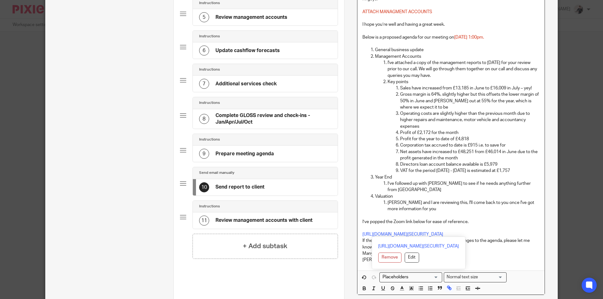
drag, startPoint x: 461, startPoint y: 233, endPoint x: 359, endPoint y: 229, distance: 102.2
click at [359, 229] on div "Hi guys! ATTACH MANAGMENT ACCOUNTS I hope you’re well and having a great week. …" at bounding box center [450, 131] width 187 height 280
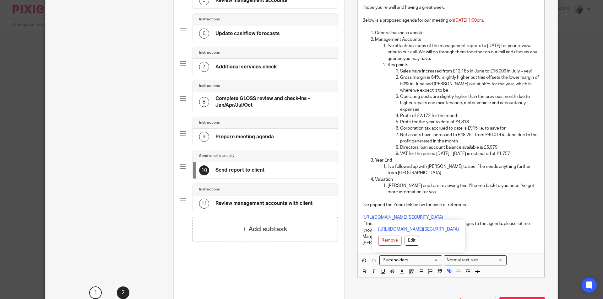
scroll to position [263, 0]
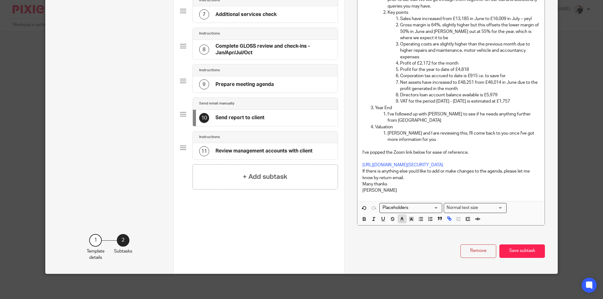
click at [401, 221] on line "button" at bounding box center [402, 221] width 4 height 0
click at [402, 234] on li "color:#D33115" at bounding box center [404, 233] width 5 height 5
click at [483, 166] on p "[URL][DOMAIN_NAME][SECURITY_DATA]" at bounding box center [451, 165] width 177 height 6
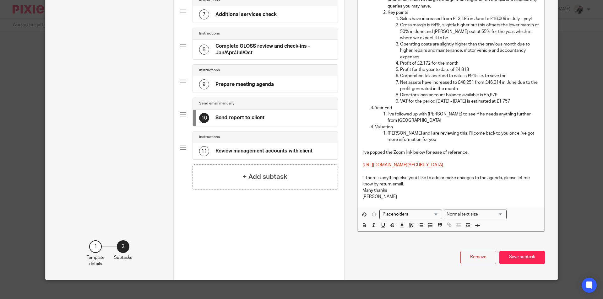
click at [411, 186] on p "If there is anything else you'd like to add or make changes to the agenda, plea…" at bounding box center [451, 181] width 177 height 13
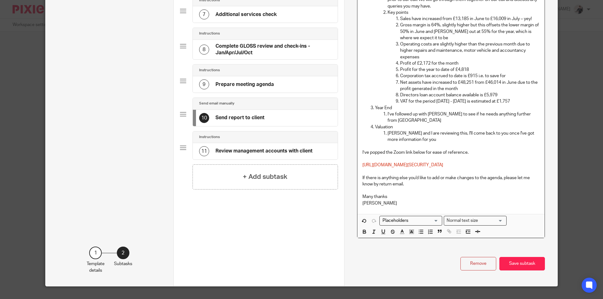
click at [395, 196] on p "Many thanks" at bounding box center [451, 197] width 177 height 6
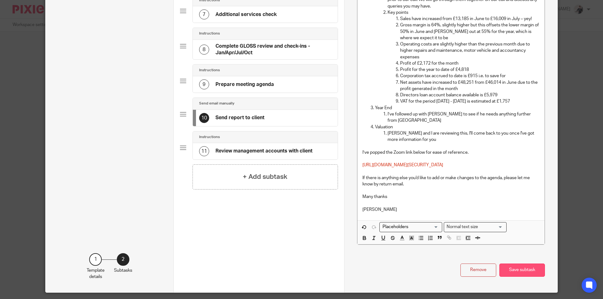
click at [526, 270] on button "Save subtask" at bounding box center [522, 271] width 46 height 14
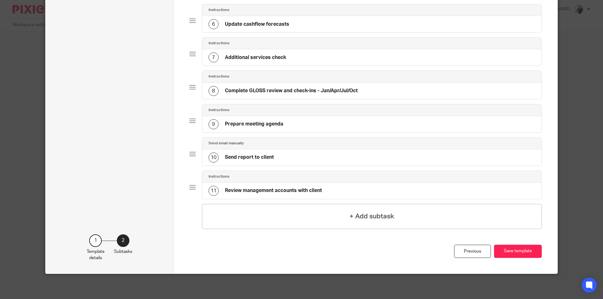
click at [342, 158] on div "10 Send report to client" at bounding box center [372, 158] width 340 height 16
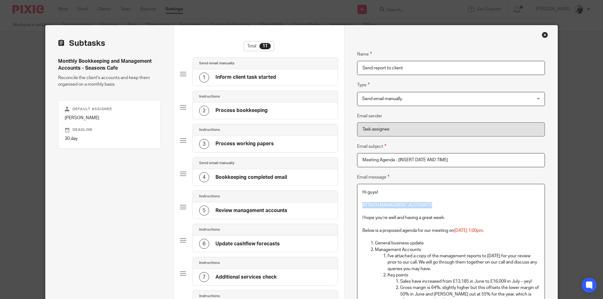
drag, startPoint x: 440, startPoint y: 206, endPoint x: 359, endPoint y: 206, distance: 81.0
copy span "ATTACH MANAGMENT ACCOUNTS"
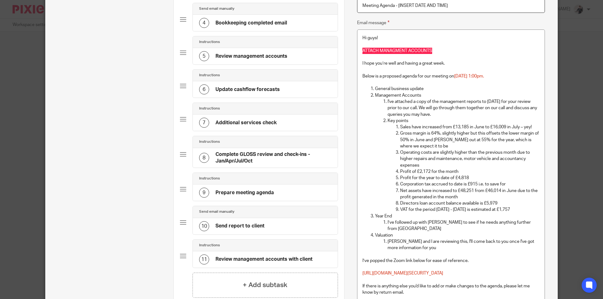
scroll to position [157, 0]
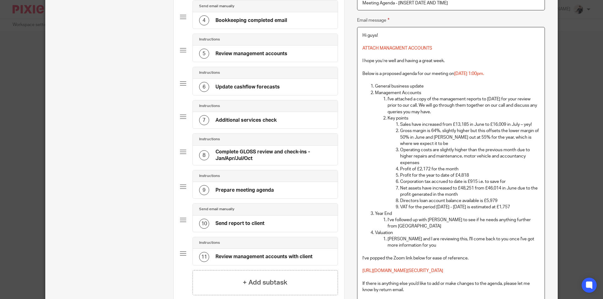
click at [493, 83] on p "General business update" at bounding box center [457, 86] width 165 height 6
drag, startPoint x: 522, startPoint y: 73, endPoint x: 362, endPoint y: 72, distance: 159.9
click at [363, 72] on p "Below is a proposed agenda for our meeting on Wednesday 13th July at 1:00pm." at bounding box center [451, 74] width 177 height 6
click at [358, 72] on div "Hi guys! ATTACH MANAGMENT ACCOUNTS I hope you’re well and having a great week. …" at bounding box center [450, 176] width 187 height 299
drag, startPoint x: 529, startPoint y: 74, endPoint x: 360, endPoint y: 74, distance: 169.6
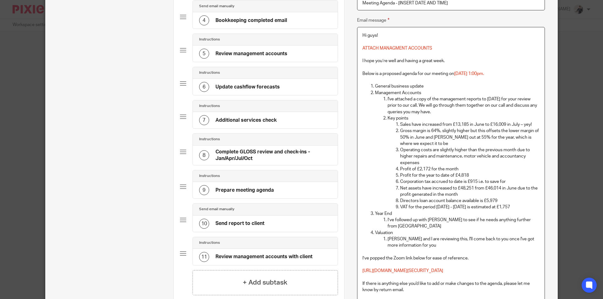
click at [360, 74] on div "Hi guys! ATTACH MANAGMENT ACCOUNTS I hope you’re well and having a great week. …" at bounding box center [450, 176] width 187 height 299
copy p "Below is a proposed agenda for our meeting on Wednesday 13th July at 1:00pm."
drag, startPoint x: 423, startPoint y: 92, endPoint x: 373, endPoint y: 87, distance: 49.9
click at [373, 87] on ol "General business update Management Accounts I've attached a copy of the managem…" at bounding box center [451, 166] width 177 height 166
copy ol "General business update Management Accounts"
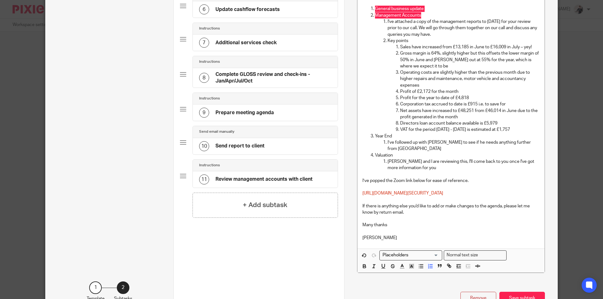
scroll to position [282, 0]
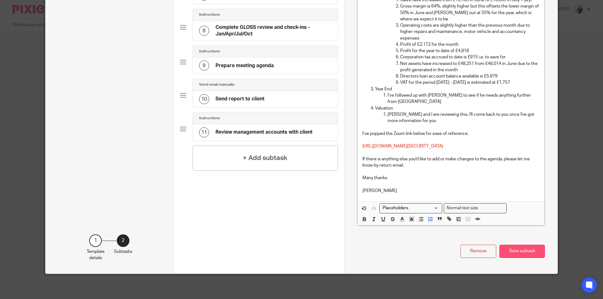
click at [537, 256] on button "Save subtask" at bounding box center [522, 252] width 46 height 14
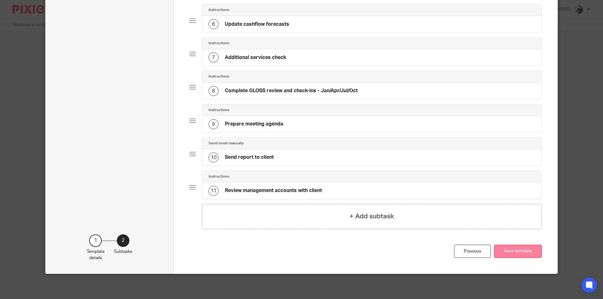
click at [527, 254] on button "Save template" at bounding box center [518, 252] width 48 height 14
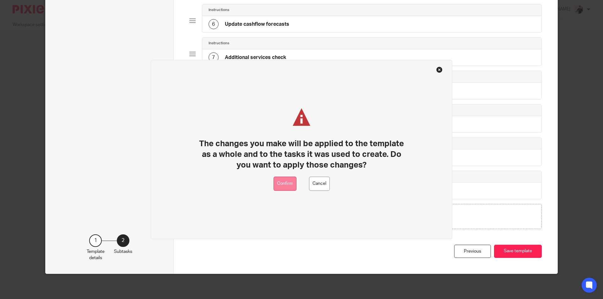
click at [287, 187] on button "Confirm" at bounding box center [285, 184] width 23 height 14
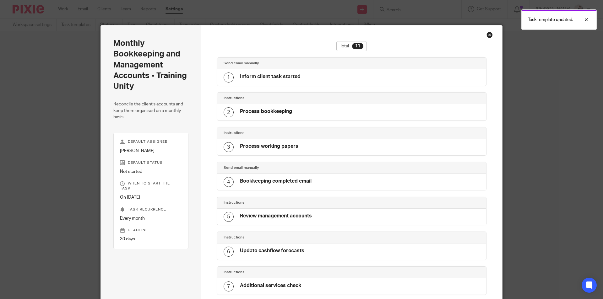
scroll to position [199, 0]
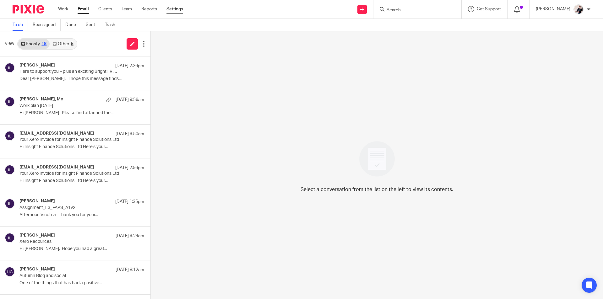
click at [176, 9] on link "Settings" at bounding box center [174, 9] width 17 height 6
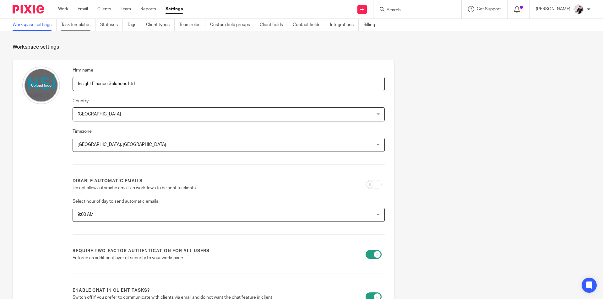
click at [87, 26] on link "Task templates" at bounding box center [78, 25] width 34 height 12
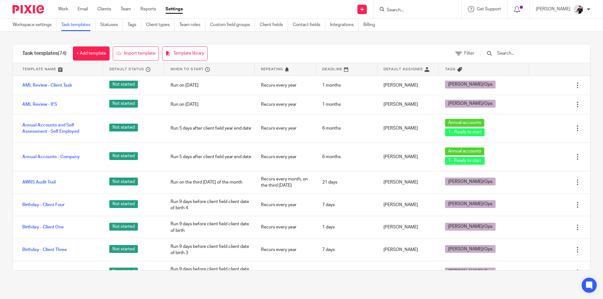
click at [514, 55] on input "text" at bounding box center [533, 53] width 73 height 7
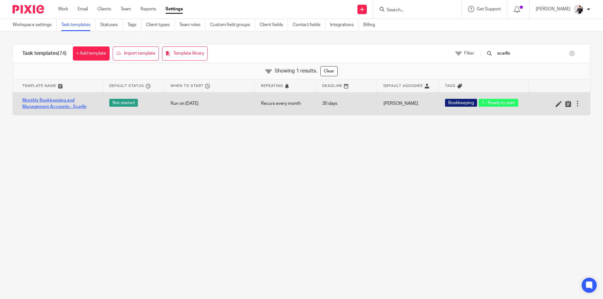
type input "scarlix"
click at [72, 109] on link "Monthly Bookkeeping and Management Accounts - Scarlix" at bounding box center [59, 103] width 74 height 13
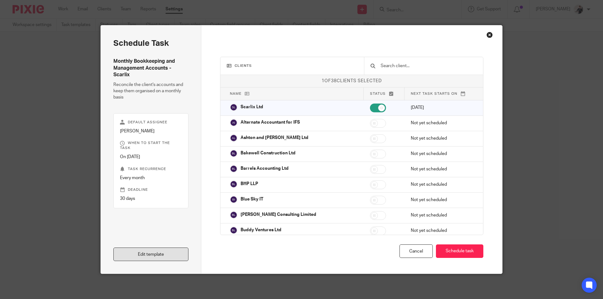
click at [145, 256] on link "Edit template" at bounding box center [150, 255] width 75 height 14
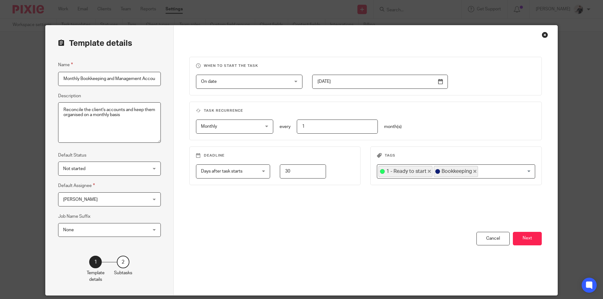
scroll to position [0, 23]
click at [533, 239] on button "Next" at bounding box center [527, 239] width 29 height 14
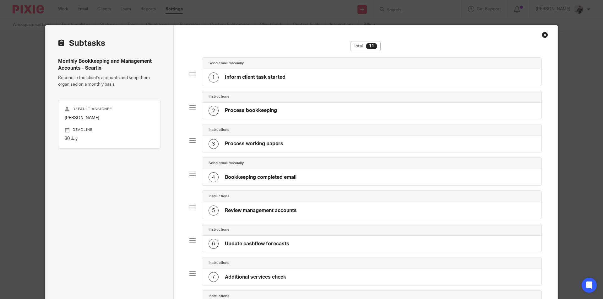
scroll to position [188, 0]
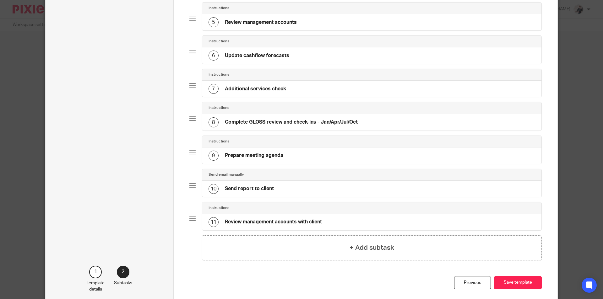
click at [310, 191] on div "10 Send report to client" at bounding box center [372, 189] width 340 height 16
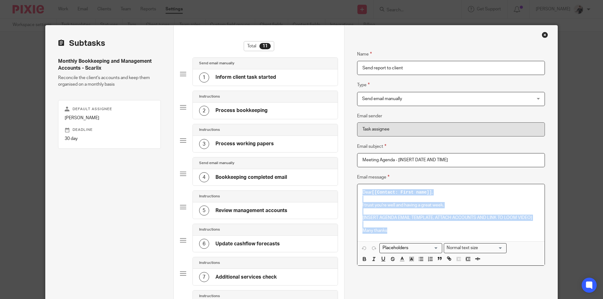
drag, startPoint x: 393, startPoint y: 232, endPoint x: 350, endPoint y: 191, distance: 59.1
click at [350, 191] on div "Name Inform client task started Type Send email manually Send email manually In…" at bounding box center [450, 254] width 213 height 459
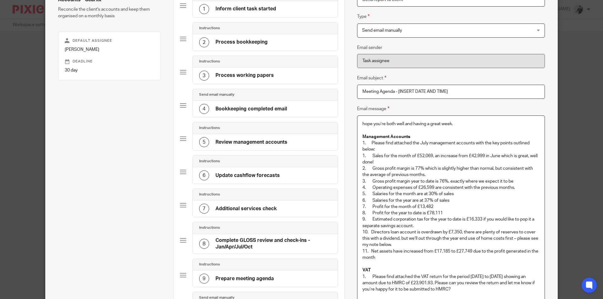
scroll to position [59, 0]
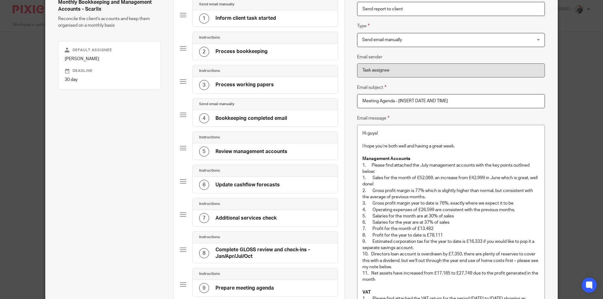
click at [381, 134] on p "Hi guys!" at bounding box center [451, 133] width 177 height 6
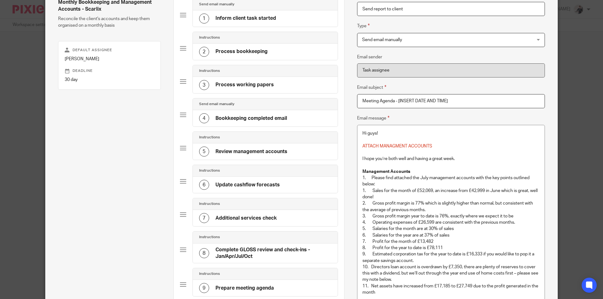
click at [459, 158] on p "I hope you’re both well and having a great week." at bounding box center [451, 159] width 177 height 6
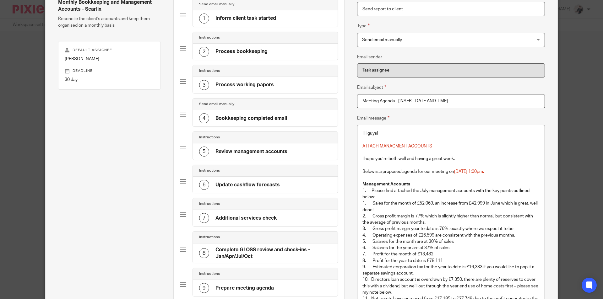
click at [391, 178] on p at bounding box center [451, 178] width 177 height 6
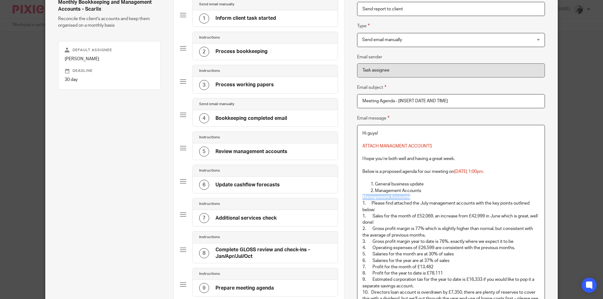
drag, startPoint x: 416, startPoint y: 197, endPoint x: 358, endPoint y: 199, distance: 57.8
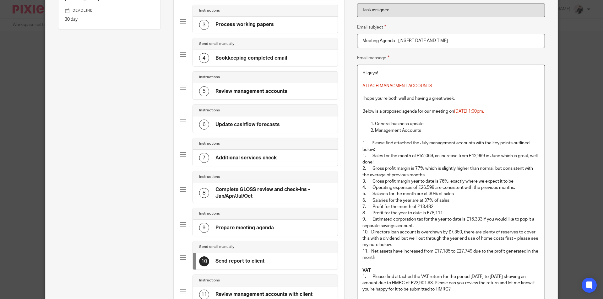
scroll to position [122, 0]
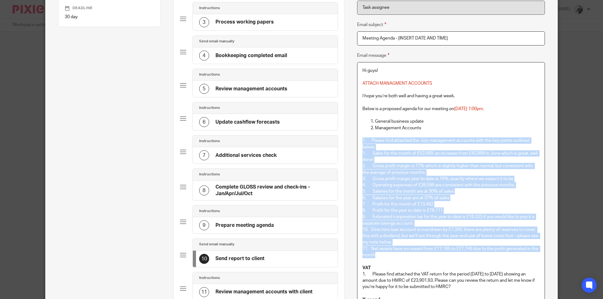
drag, startPoint x: 379, startPoint y: 255, endPoint x: 350, endPoint y: 142, distance: 117.5
click at [350, 142] on div "Name Inform client task started Type Send email manually Send email manually In…" at bounding box center [450, 242] width 213 height 677
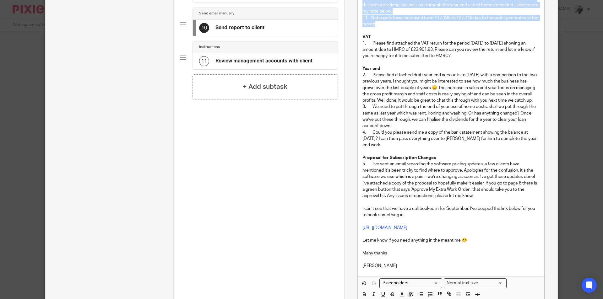
scroll to position [373, 0]
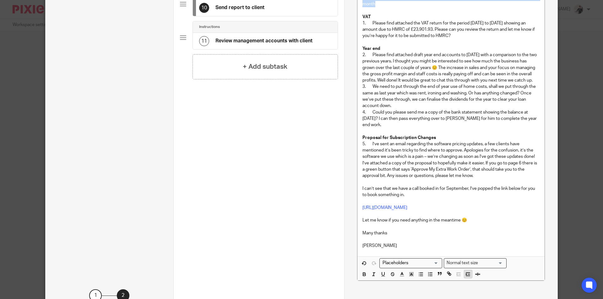
click at [465, 277] on icon "button" at bounding box center [468, 275] width 6 height 6
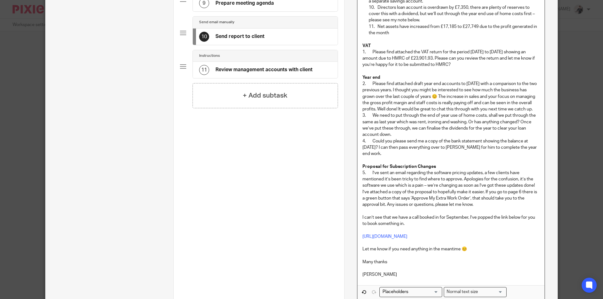
scroll to position [435, 0]
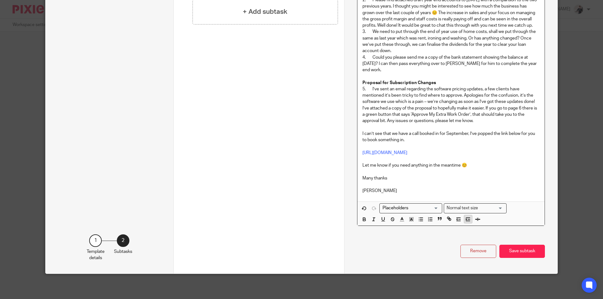
click at [465, 221] on icon "button" at bounding box center [468, 220] width 6 height 6
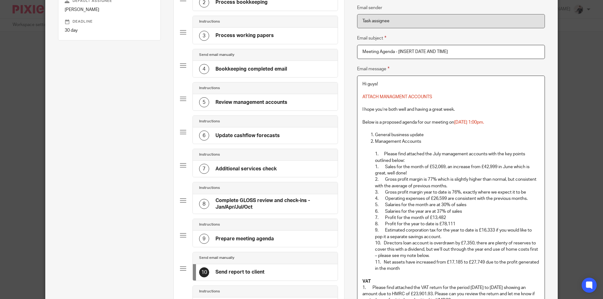
scroll to position [102, 0]
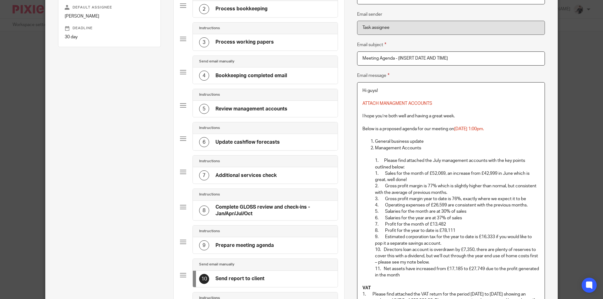
click at [426, 154] on p at bounding box center [451, 154] width 177 height 6
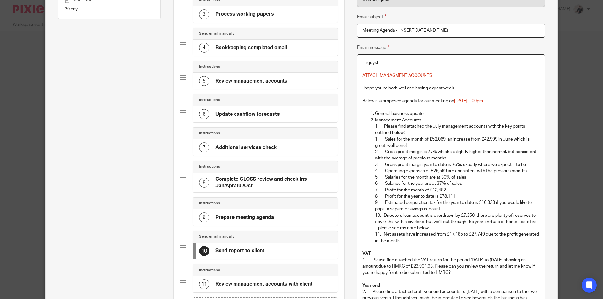
scroll to position [165, 0]
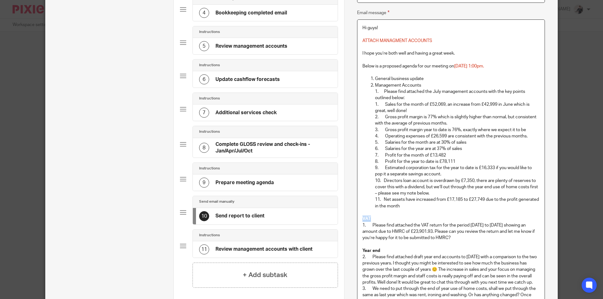
drag, startPoint x: 381, startPoint y: 219, endPoint x: 357, endPoint y: 221, distance: 23.6
click at [357, 221] on div "Hi guys! ATTACH MANAGMENT ACCOUNTS I hope you’re both well and having a great w…" at bounding box center [450, 239] width 187 height 439
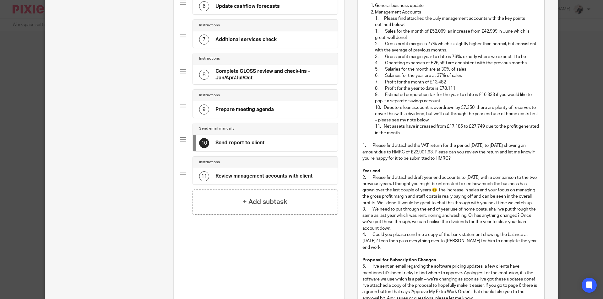
scroll to position [416, 0]
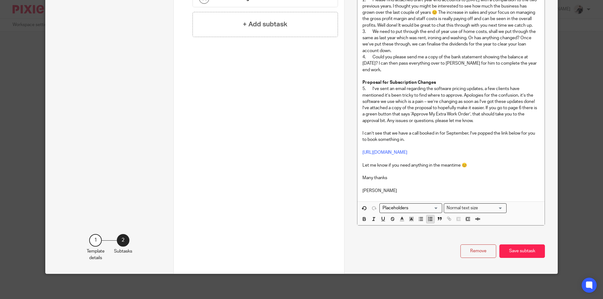
click at [428, 222] on icon "button" at bounding box center [431, 219] width 6 height 6
drag, startPoint x: 385, startPoint y: 193, endPoint x: 354, endPoint y: 148, distance: 54.8
drag, startPoint x: 351, startPoint y: 116, endPoint x: 354, endPoint y: 43, distance: 72.6
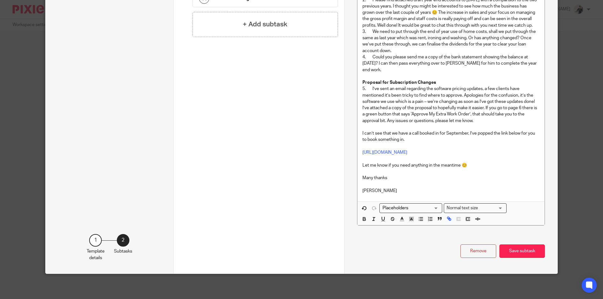
click at [386, 192] on p "Helen" at bounding box center [451, 191] width 177 height 6
drag, startPoint x: 374, startPoint y: 190, endPoint x: 364, endPoint y: 188, distance: 10.2
click at [364, 188] on p "Helen" at bounding box center [451, 191] width 177 height 6
drag, startPoint x: 348, startPoint y: 115, endPoint x: 350, endPoint y: 79, distance: 36.5
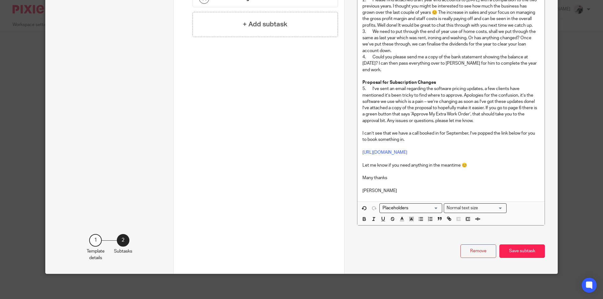
click at [379, 190] on p "Helen" at bounding box center [451, 191] width 177 height 6
drag, startPoint x: 378, startPoint y: 190, endPoint x: 358, endPoint y: 187, distance: 20.3
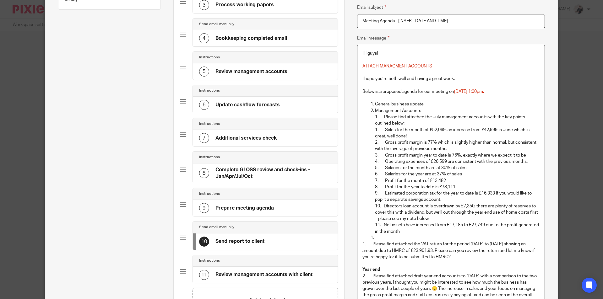
scroll to position [0, 0]
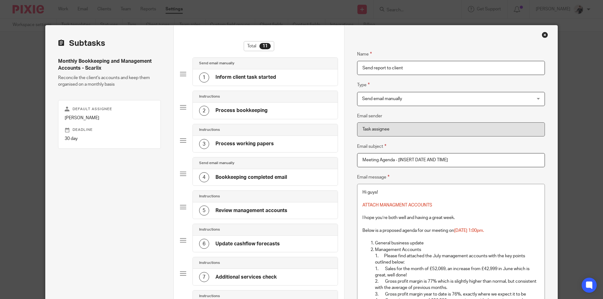
click at [239, 81] on h4 "Inform client task started" at bounding box center [245, 77] width 61 height 7
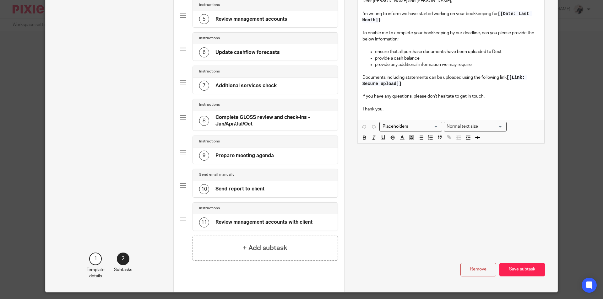
scroll to position [210, 0]
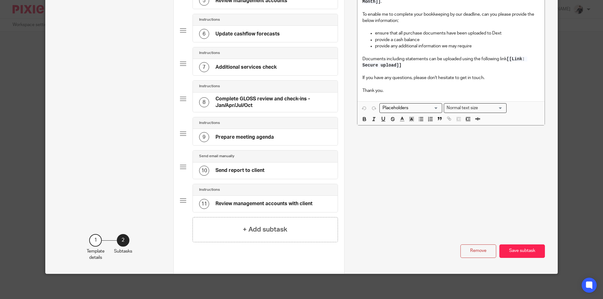
click at [267, 169] on div "10 Send report to client" at bounding box center [265, 171] width 145 height 16
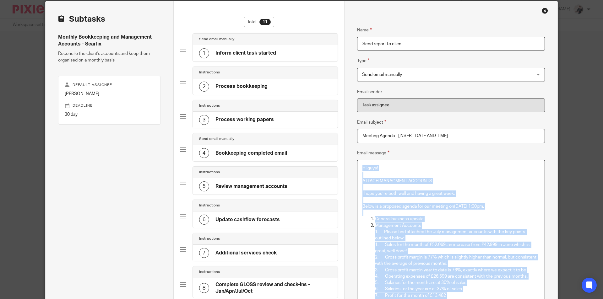
scroll to position [0, 0]
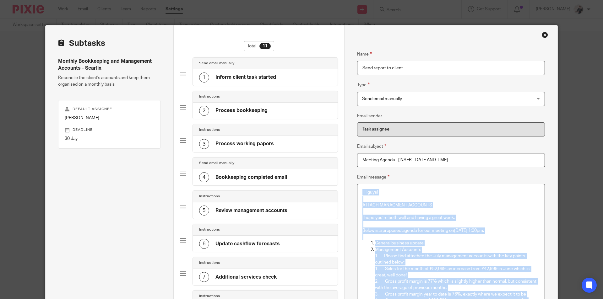
drag, startPoint x: 387, startPoint y: 239, endPoint x: 357, endPoint y: 192, distance: 55.9
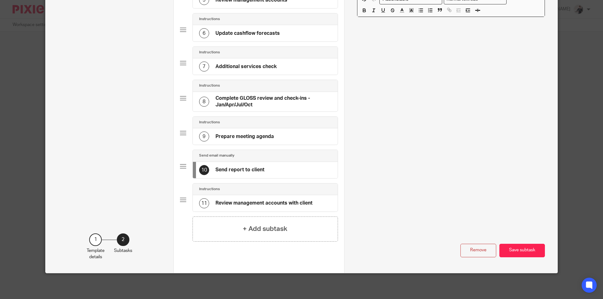
scroll to position [220, 0]
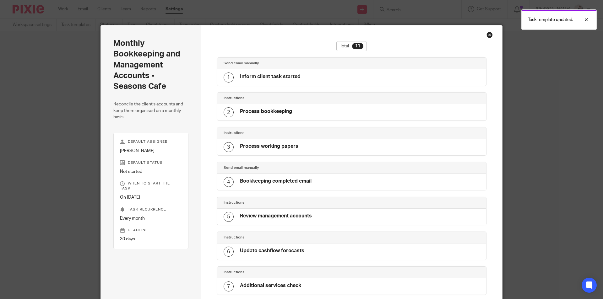
scroll to position [199, 0]
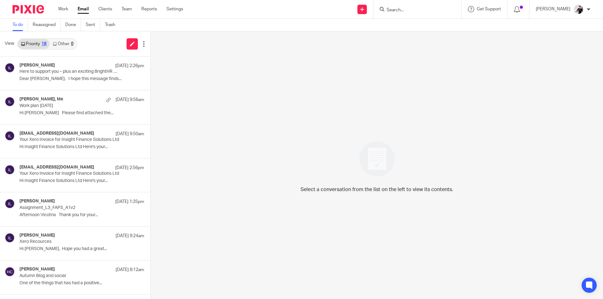
click at [396, 10] on input "Search" at bounding box center [414, 11] width 57 height 6
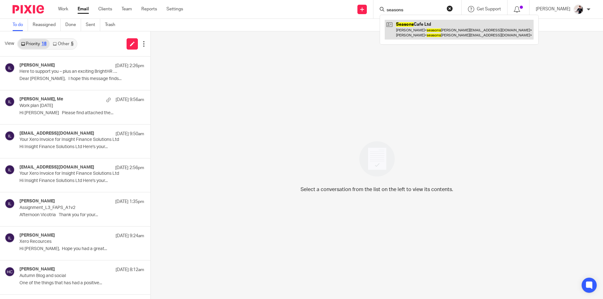
type input "seasons"
click at [429, 31] on link at bounding box center [459, 29] width 149 height 19
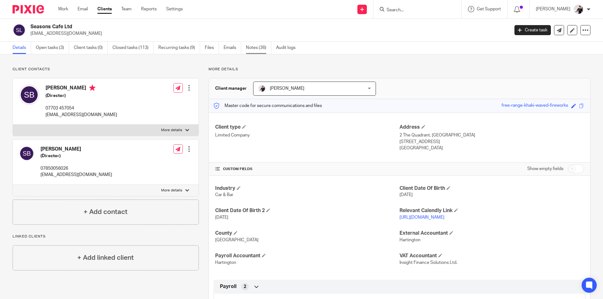
click at [254, 46] on link "Notes (36)" at bounding box center [258, 48] width 25 height 12
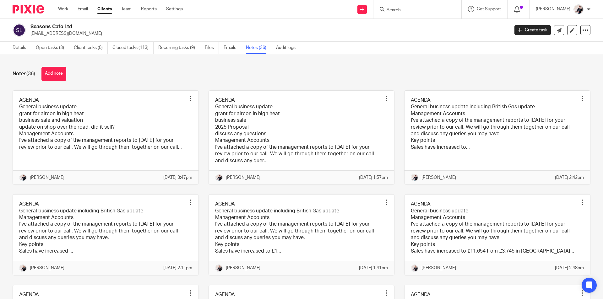
click at [109, 105] on link at bounding box center [106, 138] width 186 height 94
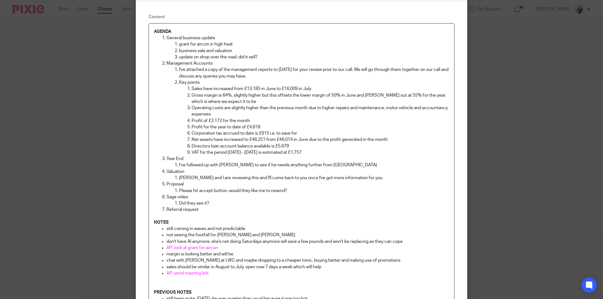
scroll to position [40, 0]
